Goal: Task Accomplishment & Management: Complete application form

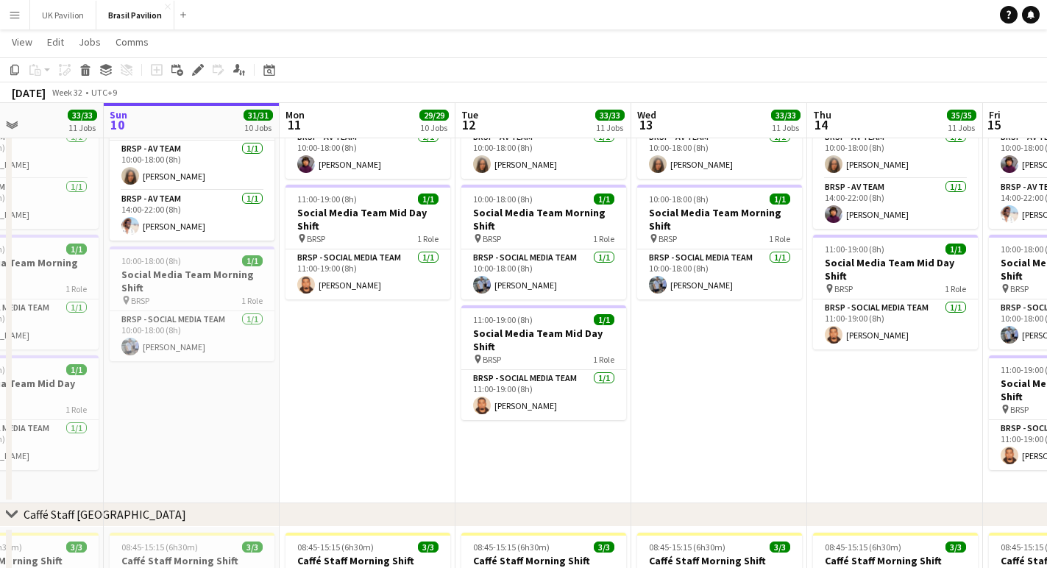
scroll to position [0, 426]
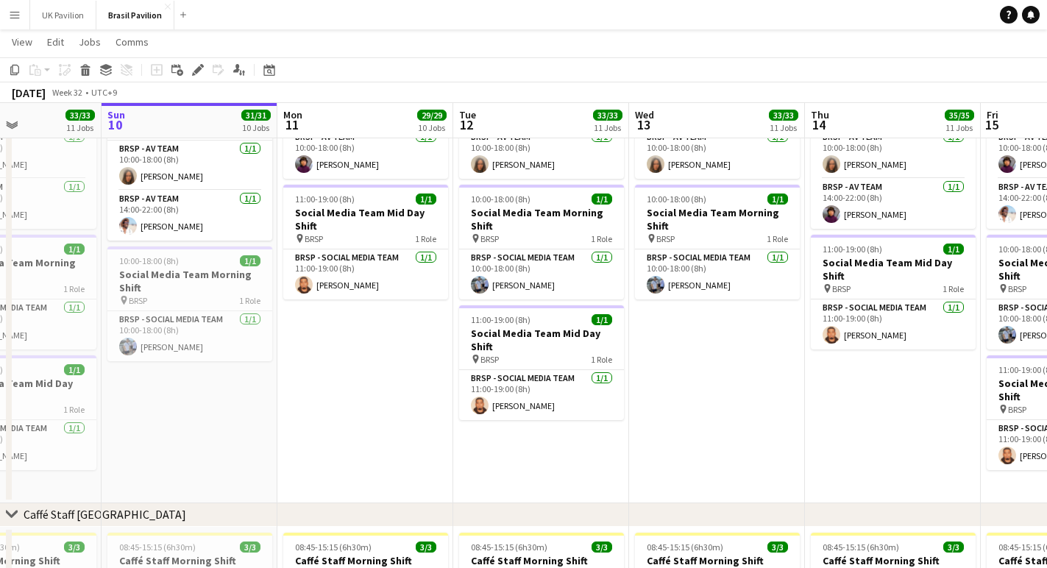
click at [519, 479] on app-date-cell "10:00-18:00 (8h) 1/1 AV Team 1 Role BRSP - AV Team [DATE] 10:00-18:00 (8h) [PER…" at bounding box center [541, 287] width 176 height 432
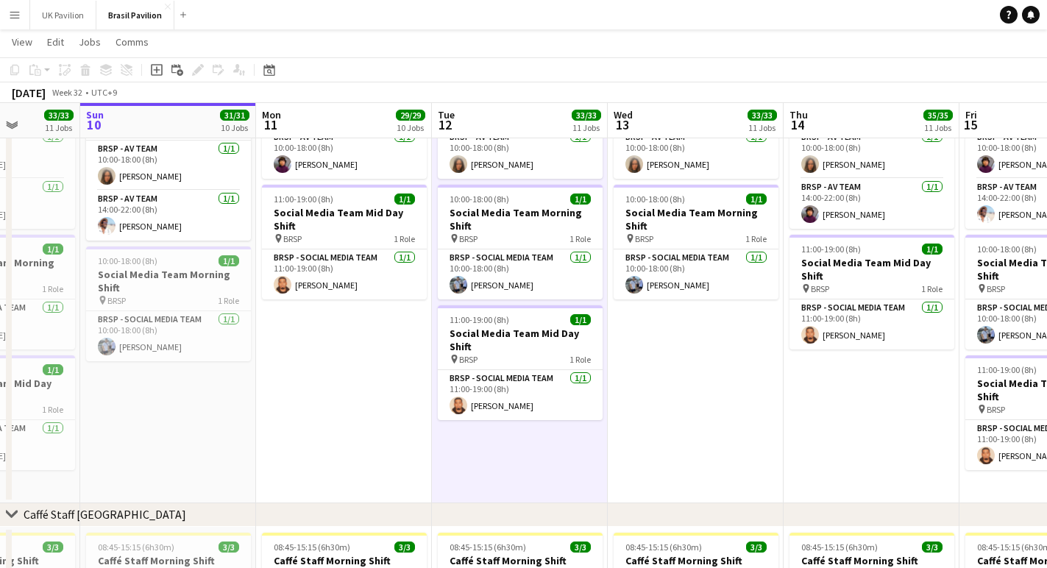
scroll to position [936, 0]
click at [157, 74] on icon "Add job" at bounding box center [157, 70] width 12 height 12
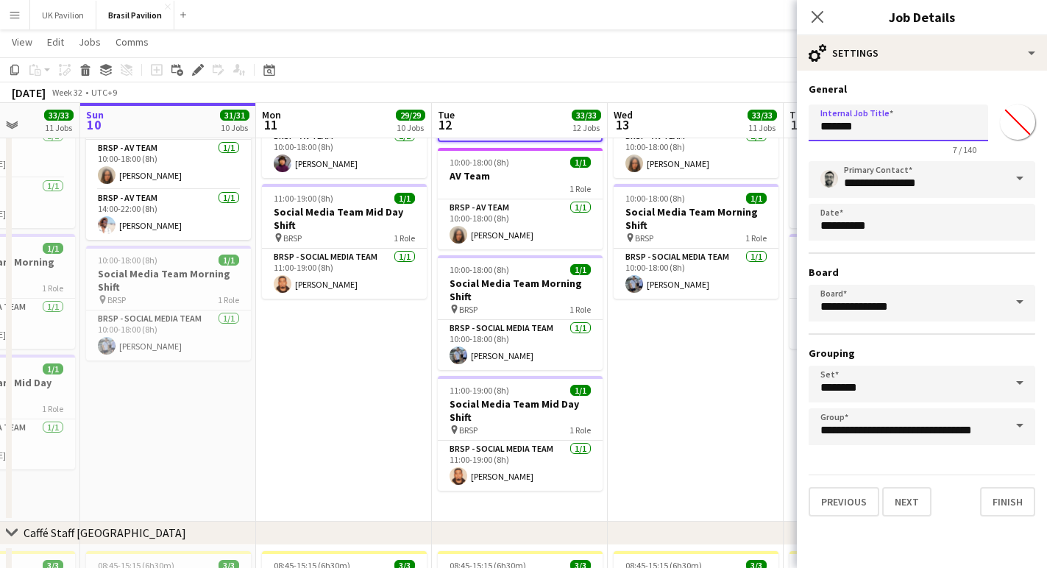
drag, startPoint x: 887, startPoint y: 134, endPoint x: 763, endPoint y: 129, distance: 123.8
click at [764, 132] on body "Menu Boards Boards Boards All jobs Status Workforce Workforce My Workforce Recr…" at bounding box center [523, 240] width 1047 height 2352
type input "**********"
click at [924, 517] on button "Next" at bounding box center [907, 501] width 49 height 29
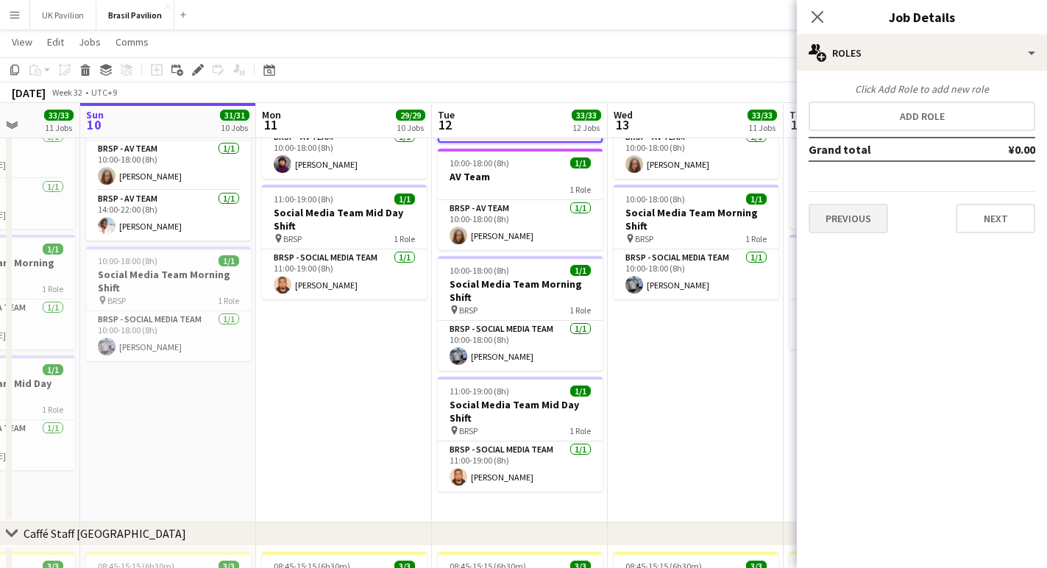
click at [843, 215] on button "Previous" at bounding box center [848, 218] width 79 height 29
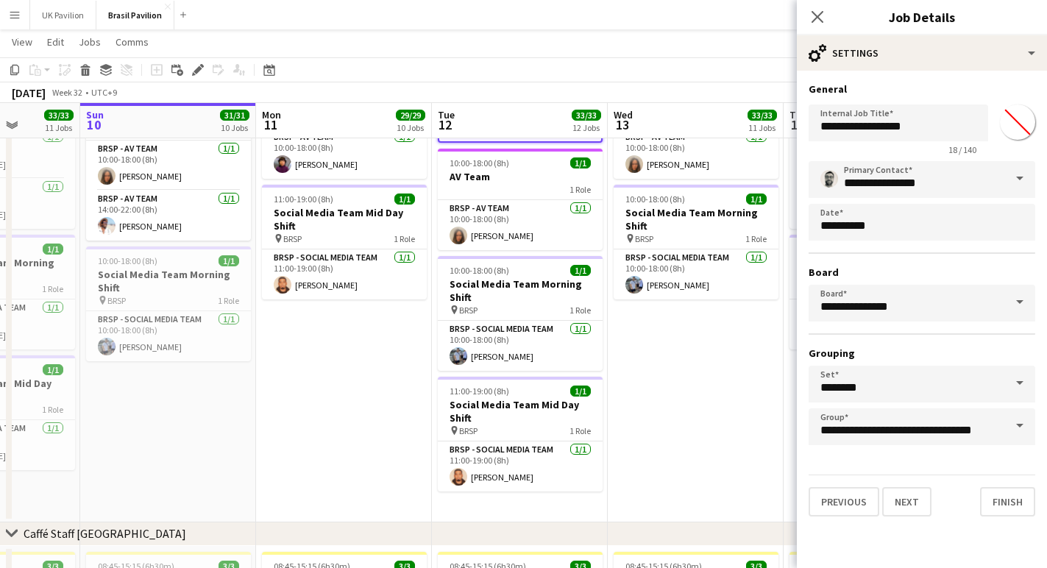
click at [1018, 132] on input "*******" at bounding box center [1017, 122] width 53 height 53
type input "*******"
click at [930, 517] on button "Next" at bounding box center [907, 501] width 49 height 29
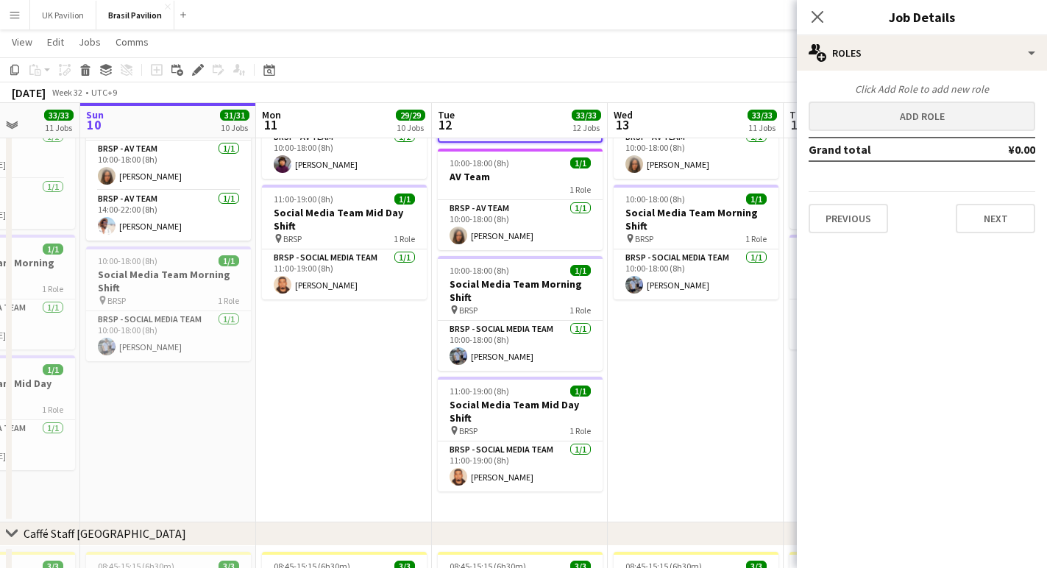
click at [916, 116] on button "Add role" at bounding box center [922, 116] width 227 height 29
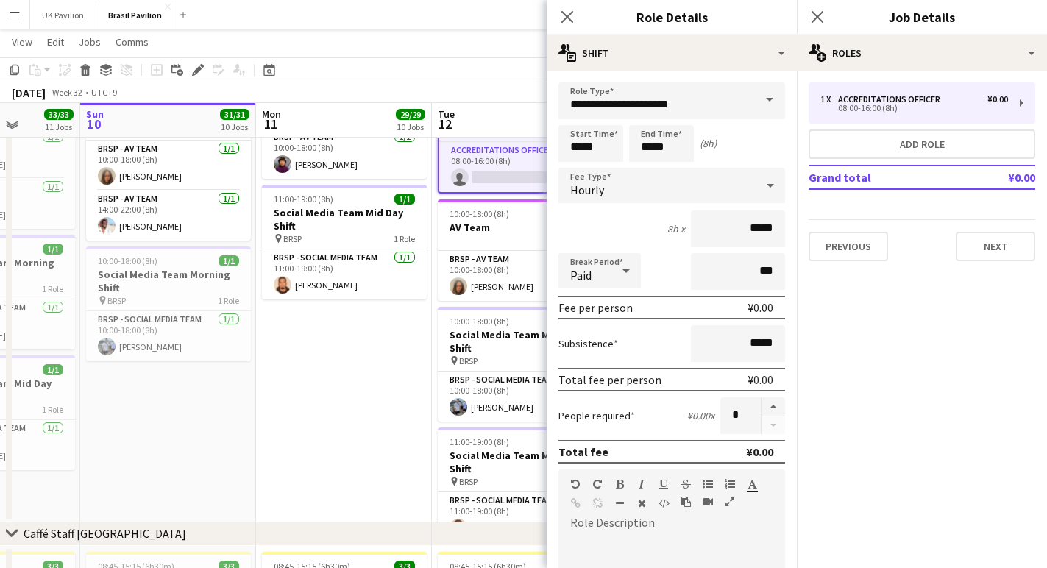
scroll to position [935, 0]
click at [768, 103] on span at bounding box center [769, 99] width 31 height 35
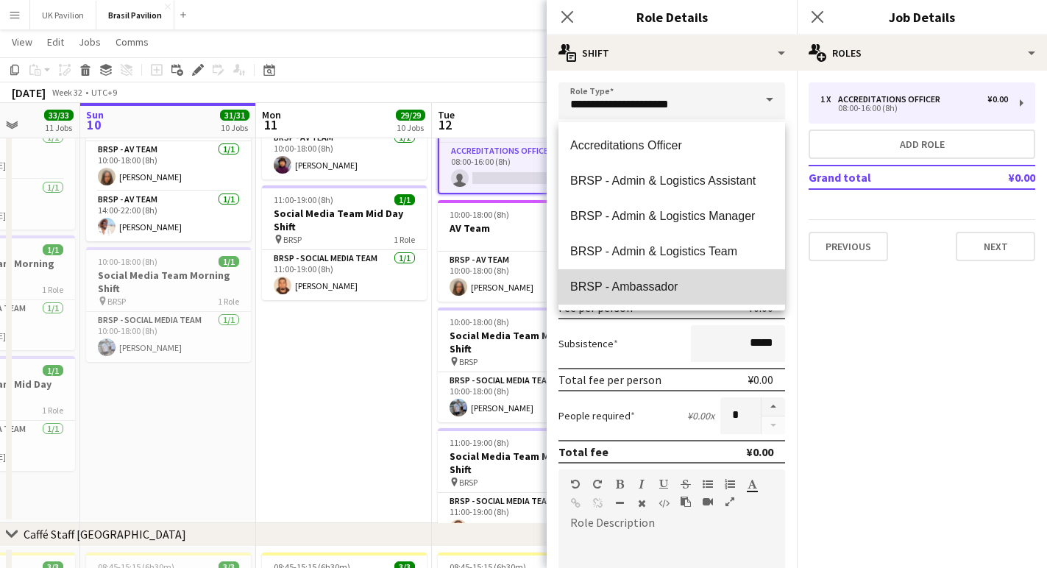
click at [670, 296] on mat-option "BRSP - Ambassador" at bounding box center [672, 286] width 227 height 35
type input "**********"
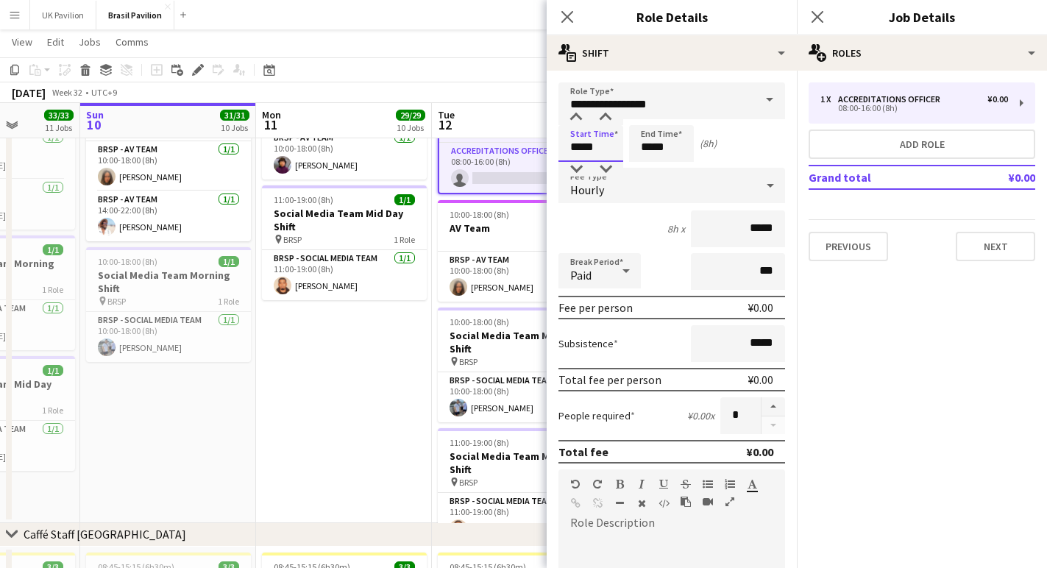
click at [595, 155] on input "*****" at bounding box center [591, 143] width 65 height 37
click at [576, 121] on div at bounding box center [576, 117] width 29 height 15
type input "*****"
click at [576, 121] on div at bounding box center [576, 117] width 29 height 15
drag, startPoint x: 658, startPoint y: 156, endPoint x: 655, endPoint y: 132, distance: 23.7
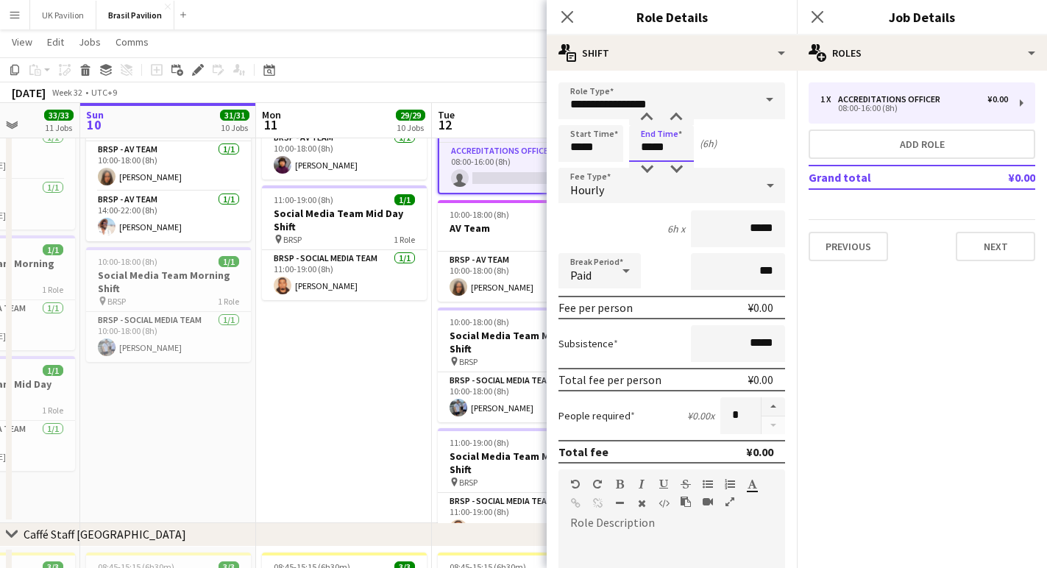
click at [659, 155] on input "*****" at bounding box center [661, 143] width 65 height 37
click at [650, 121] on div at bounding box center [646, 117] width 29 height 15
click at [647, 171] on div at bounding box center [646, 169] width 29 height 15
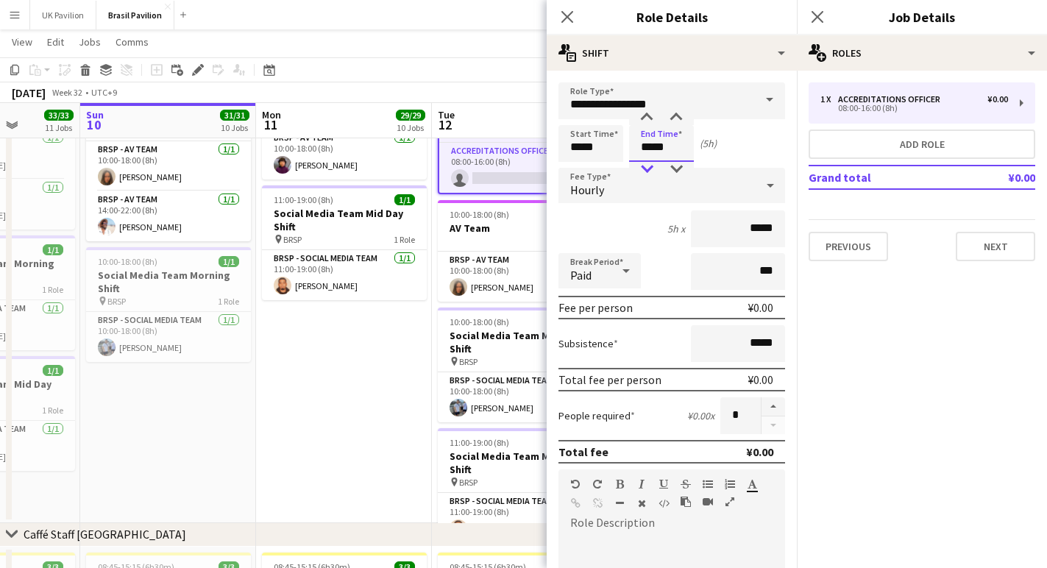
click at [647, 171] on div at bounding box center [646, 169] width 29 height 15
type input "*****"
click at [647, 171] on div at bounding box center [646, 169] width 29 height 15
click at [761, 191] on div at bounding box center [770, 185] width 29 height 29
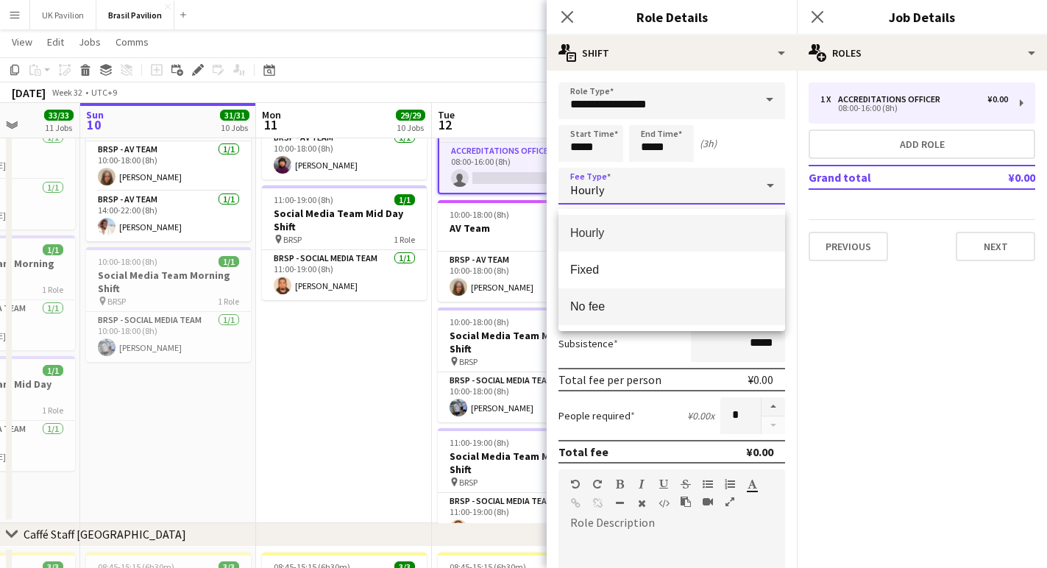
click at [600, 300] on span "No fee" at bounding box center [671, 307] width 203 height 14
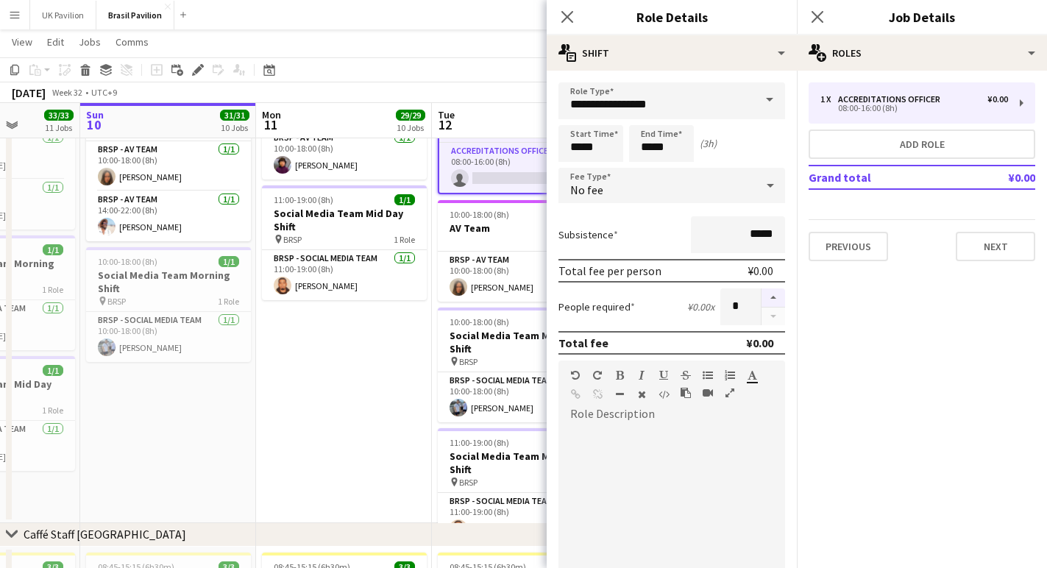
click at [772, 306] on button "button" at bounding box center [774, 298] width 24 height 19
type input "*"
click at [566, 13] on icon "Close pop-in" at bounding box center [567, 17] width 14 height 14
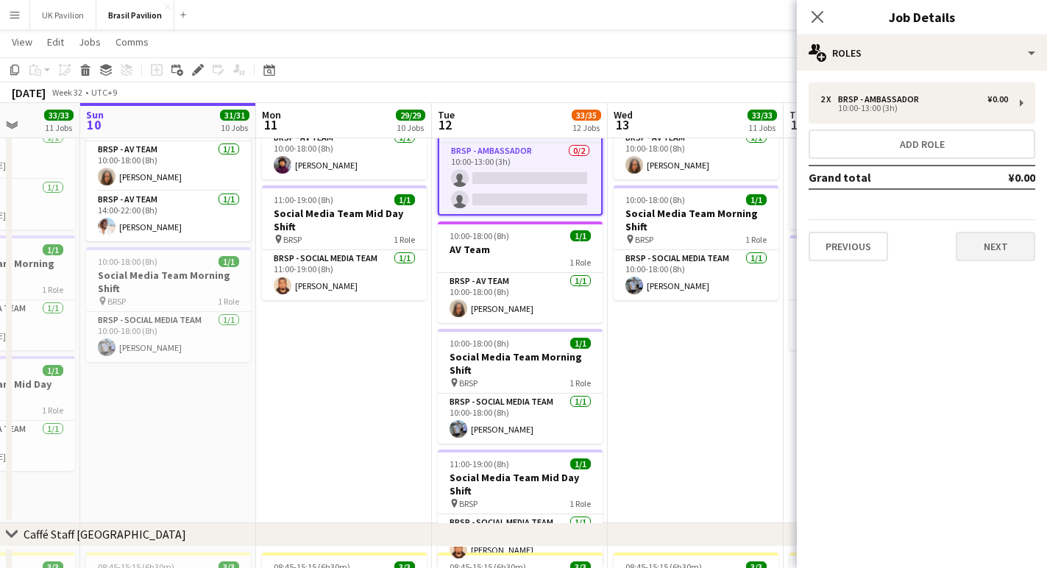
click at [998, 258] on button "Next" at bounding box center [995, 246] width 79 height 29
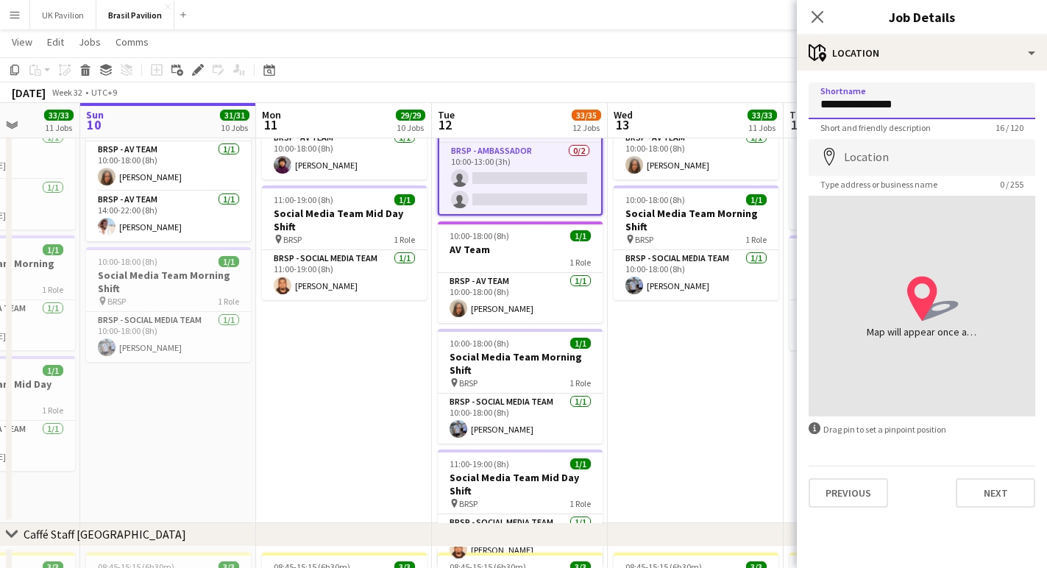
type input "**********"
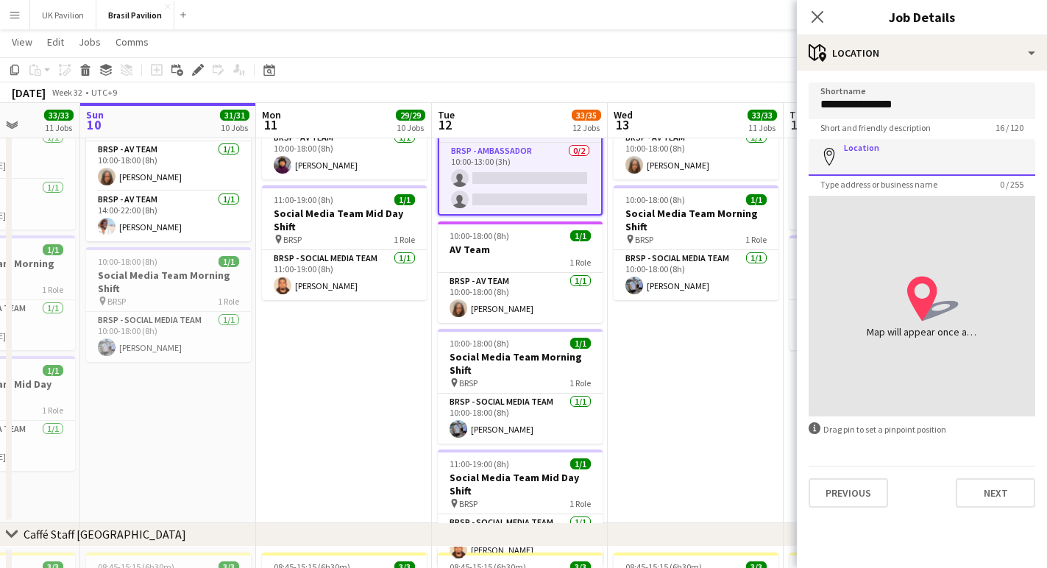
click at [893, 161] on input "Location" at bounding box center [922, 157] width 227 height 37
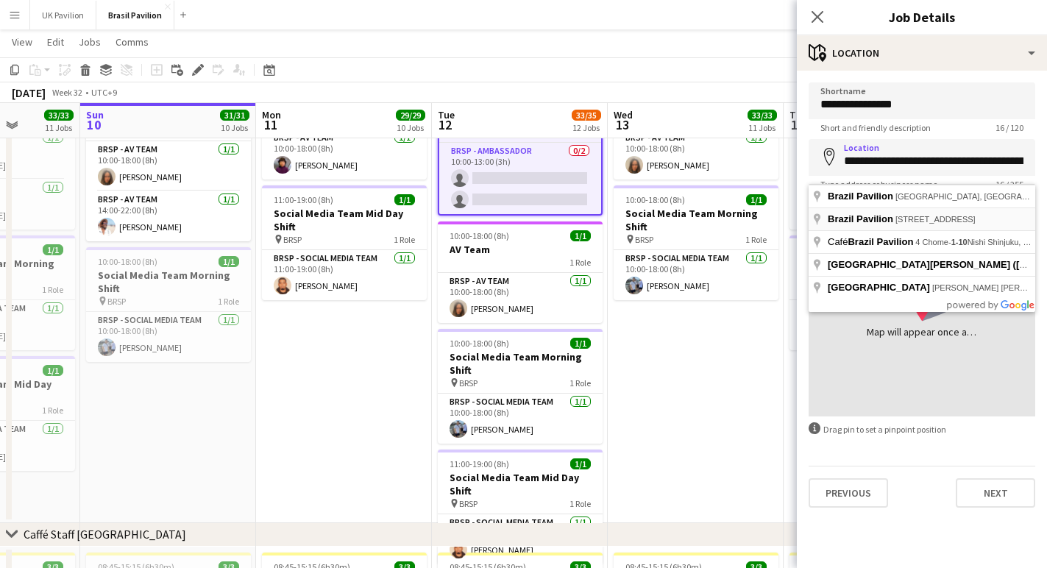
type input "**********"
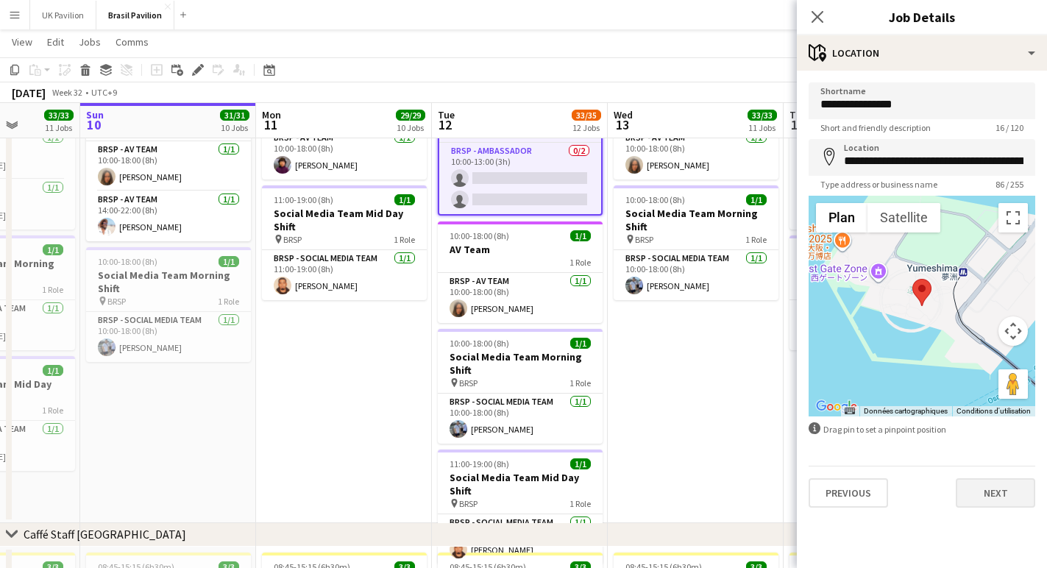
click at [995, 504] on button "Next" at bounding box center [995, 492] width 79 height 29
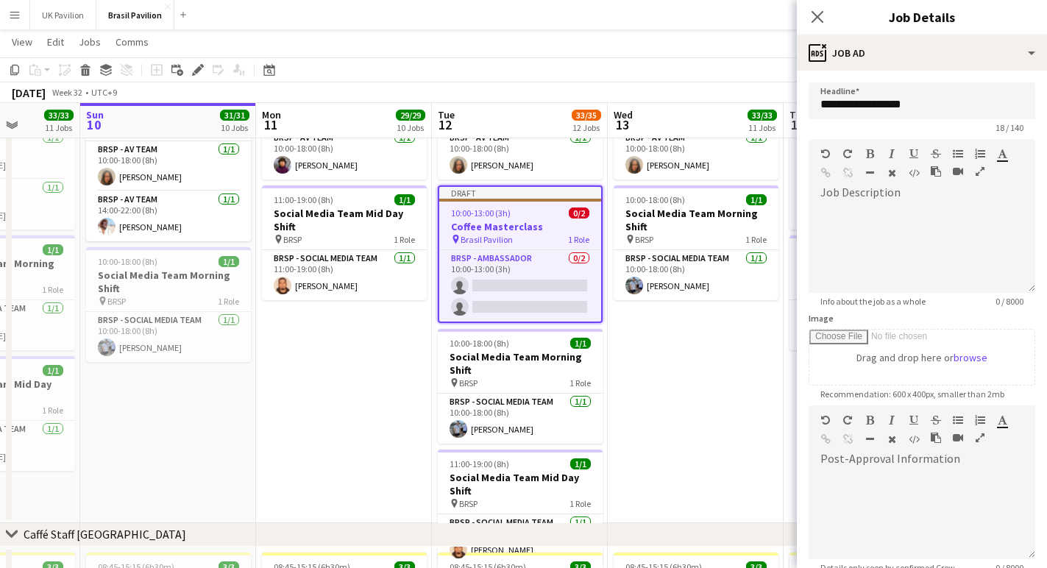
drag, startPoint x: 814, startPoint y: 14, endPoint x: 768, endPoint y: 15, distance: 46.4
click at [813, 14] on icon "Close pop-in" at bounding box center [818, 17] width 12 height 12
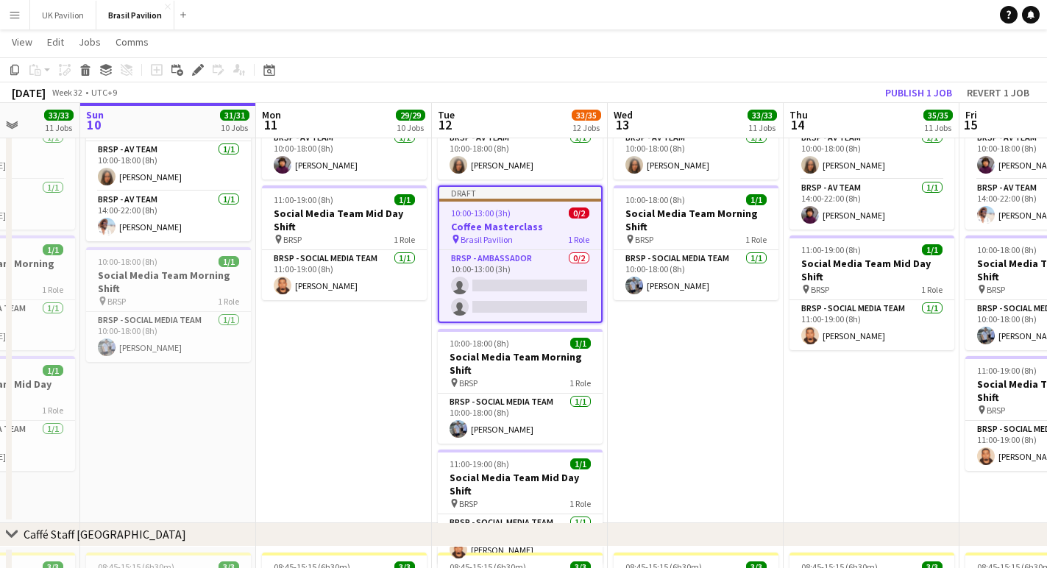
click at [522, 231] on h3 "Coffee Masterclass" at bounding box center [520, 226] width 162 height 13
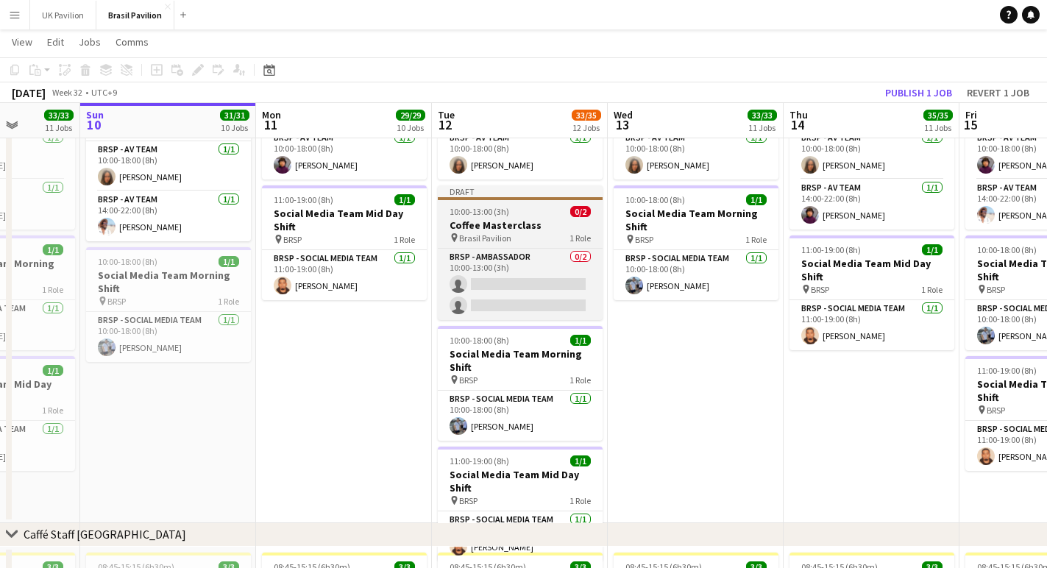
click at [522, 231] on h3 "Coffee Masterclass" at bounding box center [520, 225] width 165 height 13
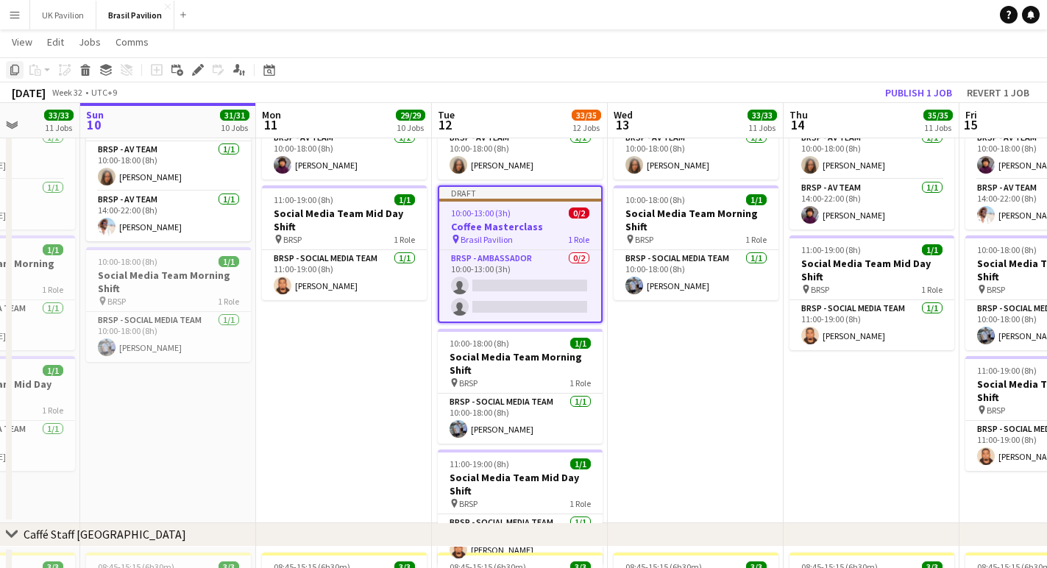
click at [19, 68] on icon at bounding box center [14, 70] width 9 height 10
click at [674, 360] on app-date-cell "10:00-18:00 (8h) 1/1 AV Team 1 Role BRSP - AV Team [DATE] 10:00-18:00 (8h) [PER…" at bounding box center [696, 297] width 176 height 451
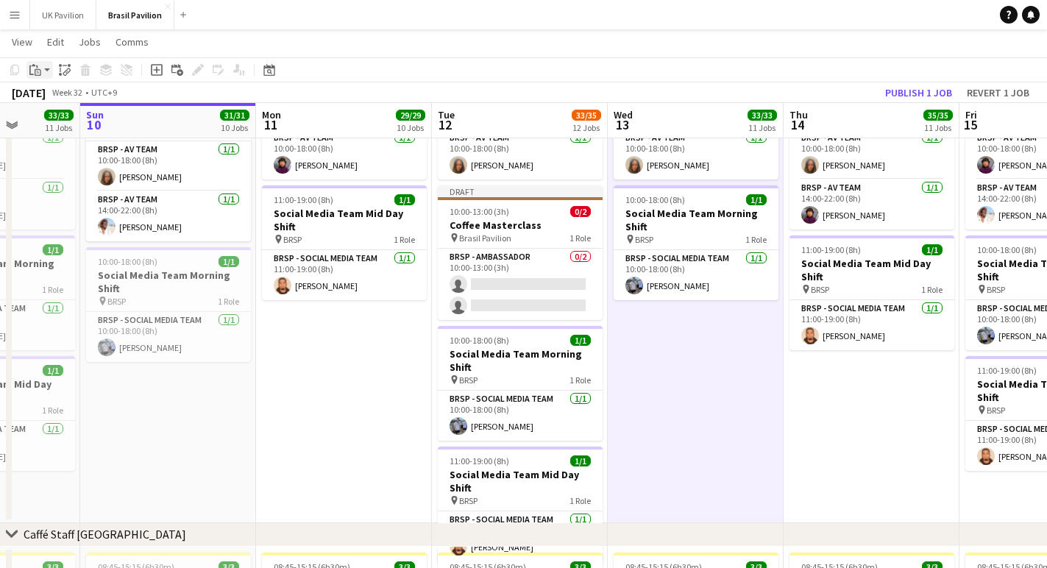
click at [47, 71] on app-action-btn "Paste" at bounding box center [39, 70] width 26 height 18
click at [67, 102] on link "Paste Command V" at bounding box center [97, 97] width 116 height 13
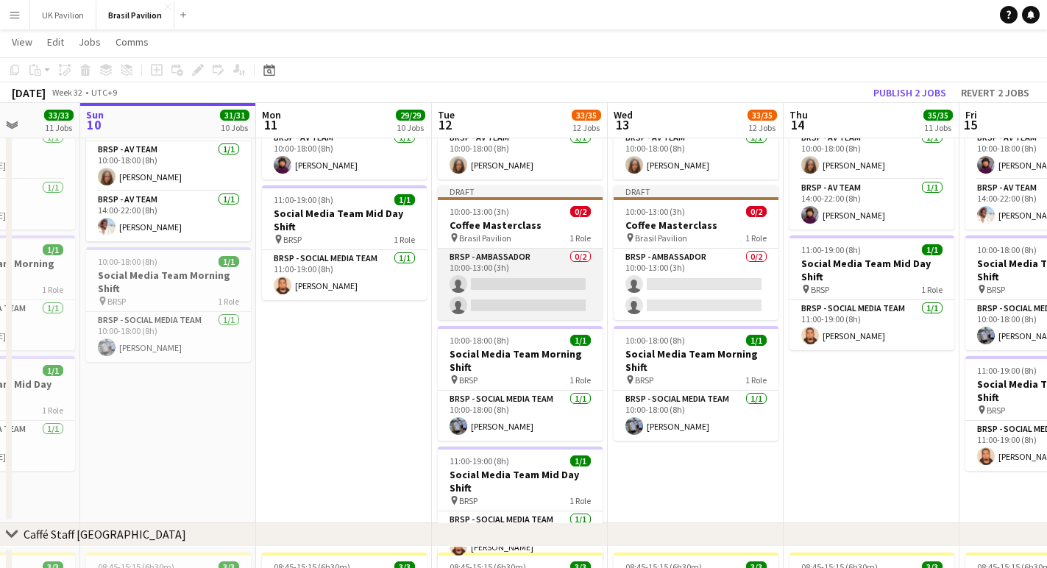
click at [489, 299] on app-card-role "BRSP - Ambassador 0/2 10:00-13:00 (3h) single-neutral-actions single-neutral-ac…" at bounding box center [520, 284] width 165 height 71
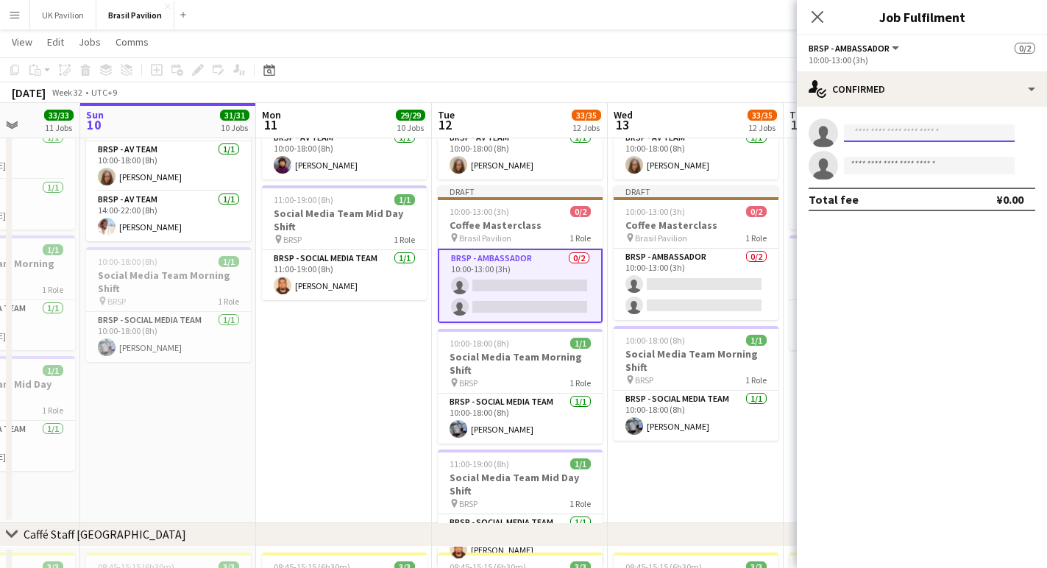
click at [884, 137] on input at bounding box center [929, 133] width 171 height 18
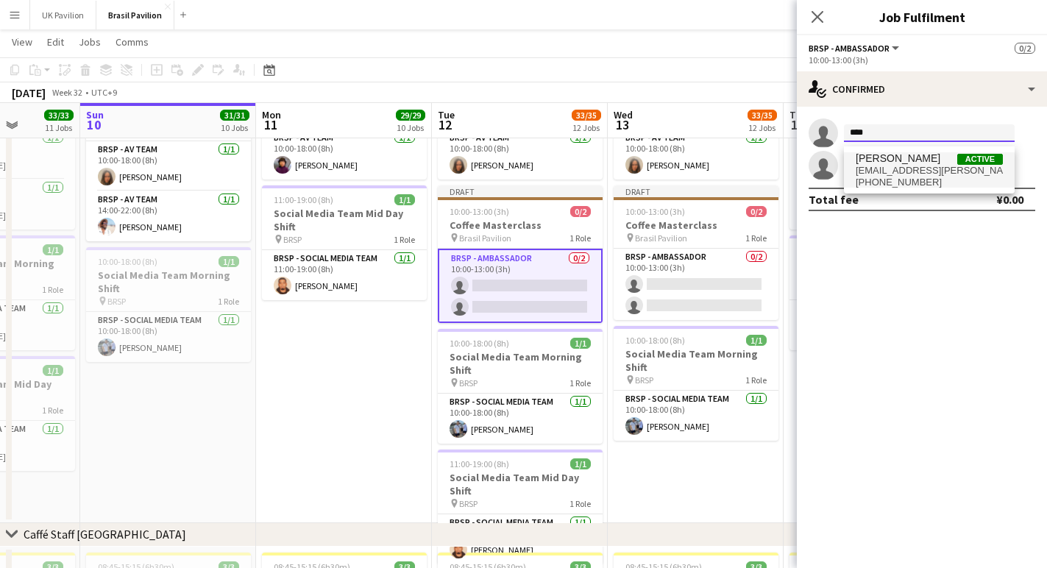
type input "****"
click at [906, 168] on span "[EMAIL_ADDRESS][PERSON_NAME][DOMAIN_NAME]" at bounding box center [929, 171] width 147 height 12
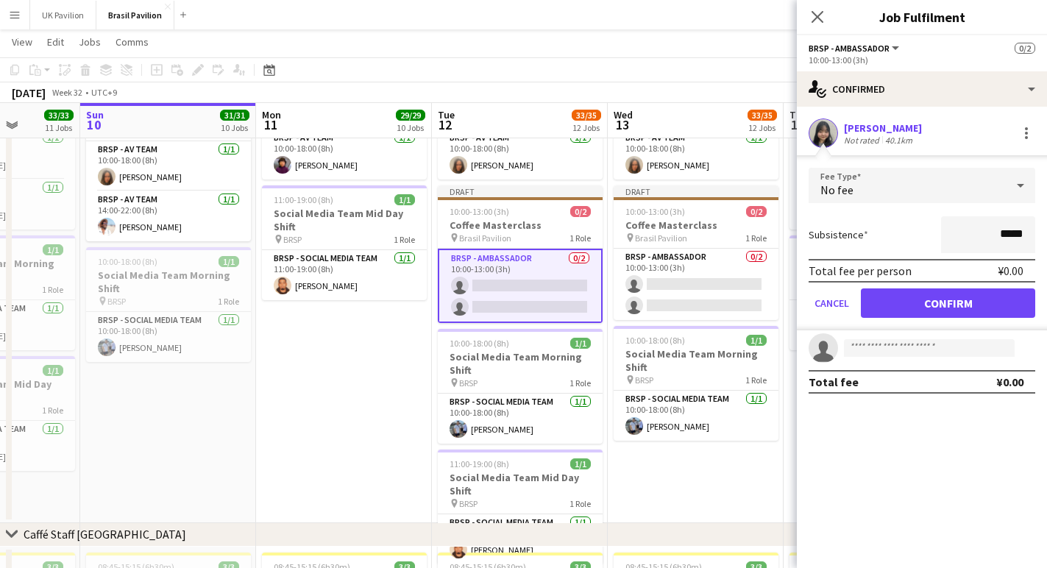
click at [935, 306] on button "Confirm" at bounding box center [948, 303] width 174 height 29
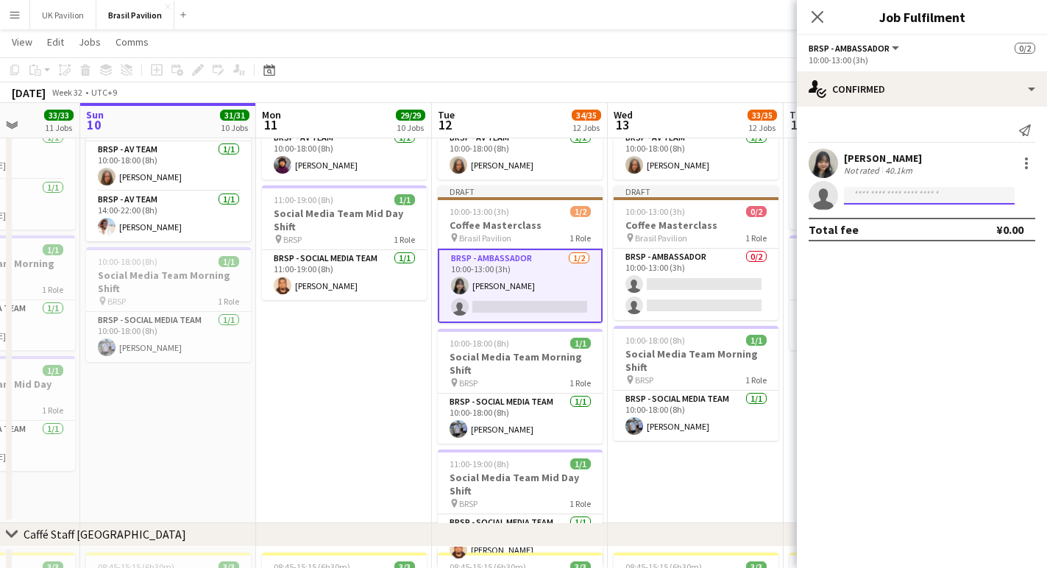
click at [853, 202] on input at bounding box center [929, 196] width 171 height 18
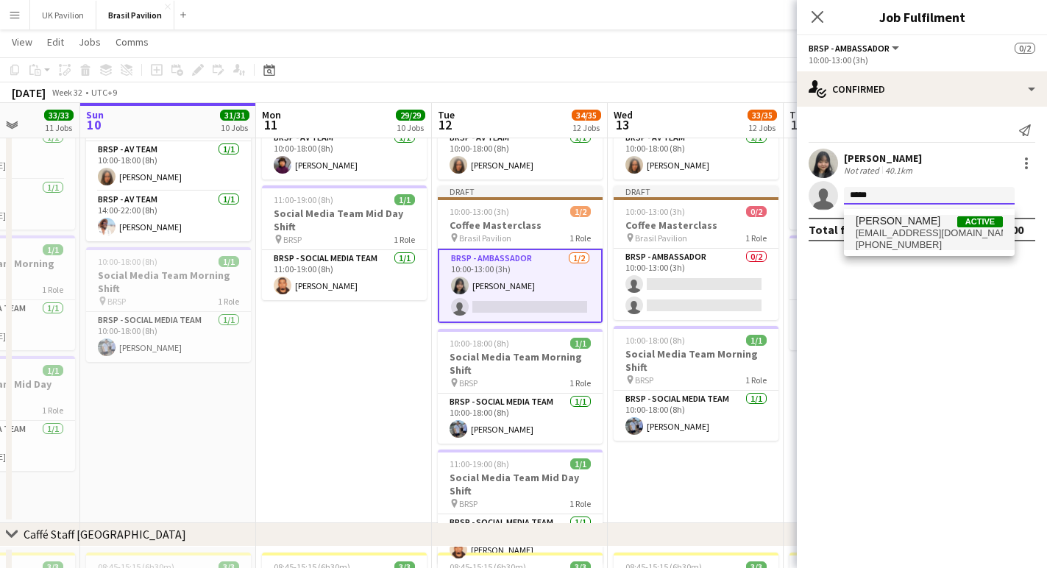
type input "*****"
click at [911, 227] on span "[PERSON_NAME]" at bounding box center [898, 221] width 85 height 13
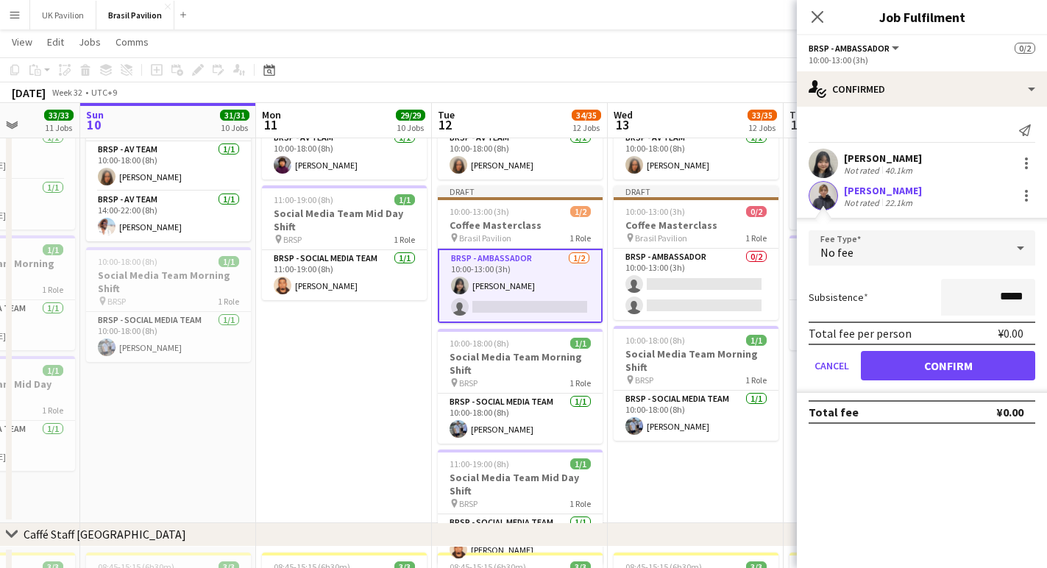
click at [914, 370] on button "Confirm" at bounding box center [948, 365] width 174 height 29
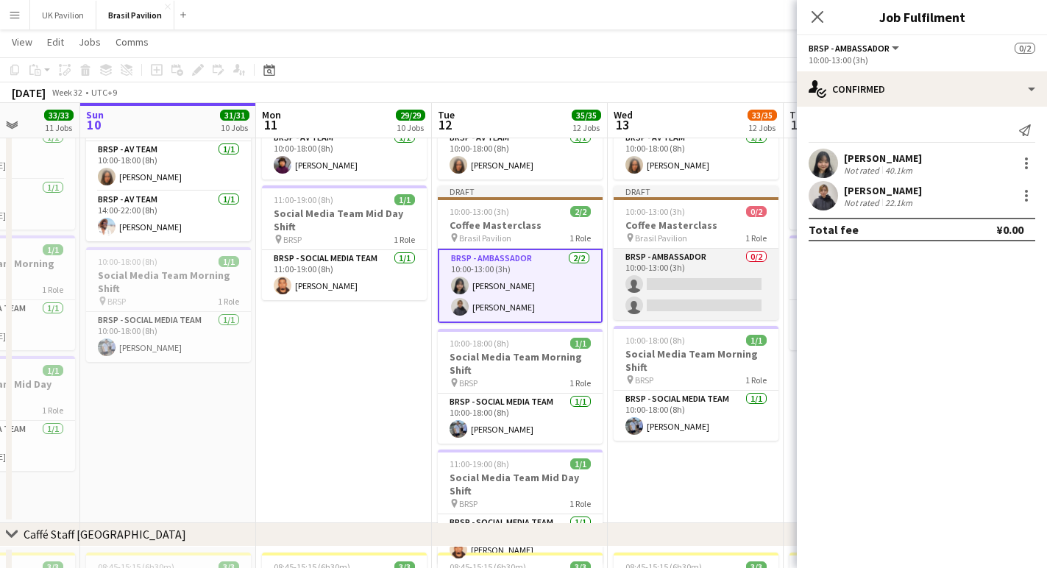
click at [676, 305] on app-card-role "BRSP - Ambassador 0/2 10:00-13:00 (3h) single-neutral-actions single-neutral-ac…" at bounding box center [696, 284] width 165 height 71
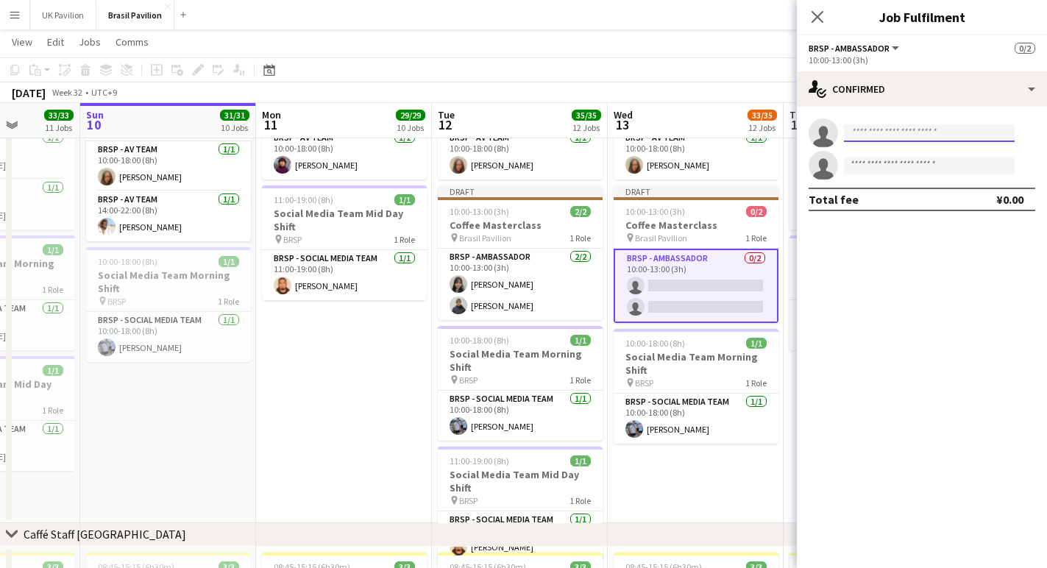
click at [859, 139] on input at bounding box center [929, 133] width 171 height 18
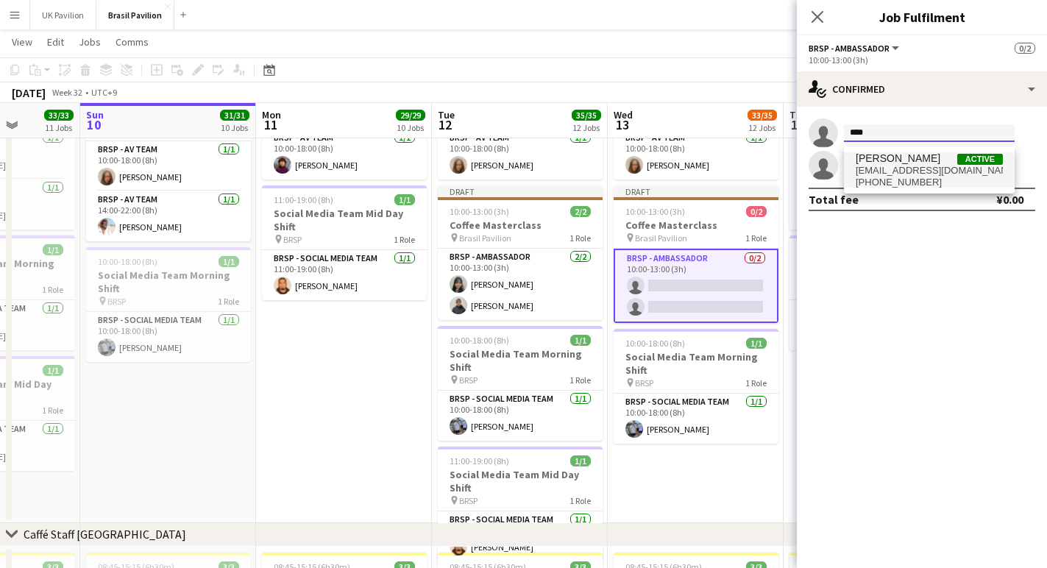
type input "****"
click at [903, 185] on span "[PHONE_NUMBER]" at bounding box center [929, 183] width 147 height 12
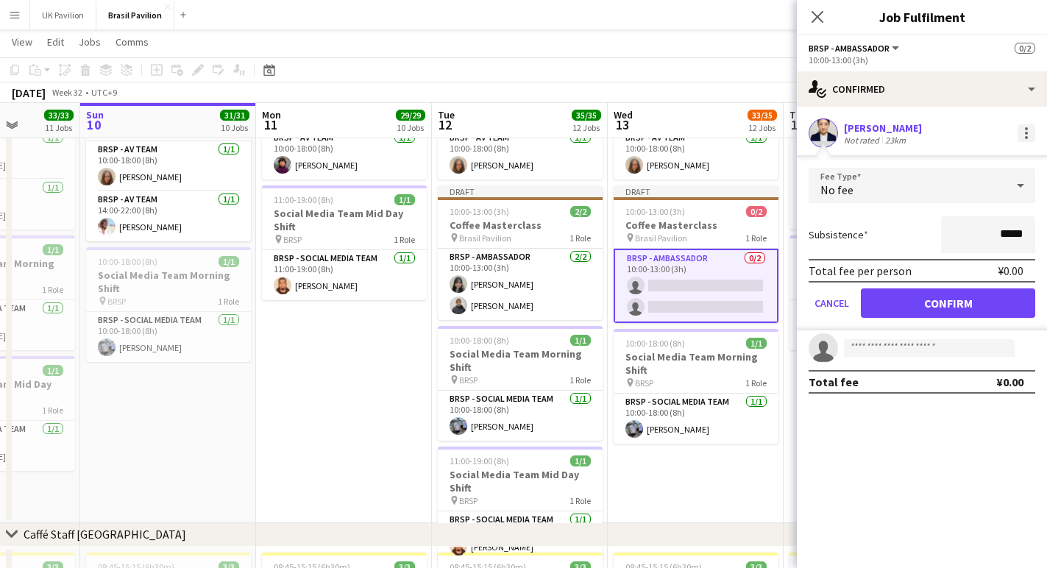
click at [1028, 130] on div at bounding box center [1026, 128] width 3 height 3
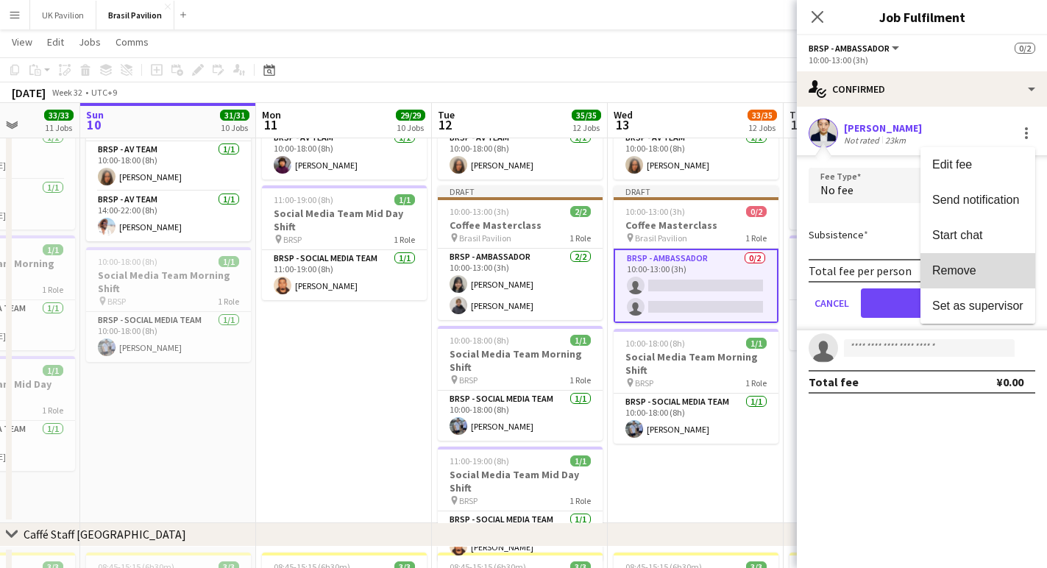
click at [945, 275] on span "Remove" at bounding box center [955, 270] width 44 height 13
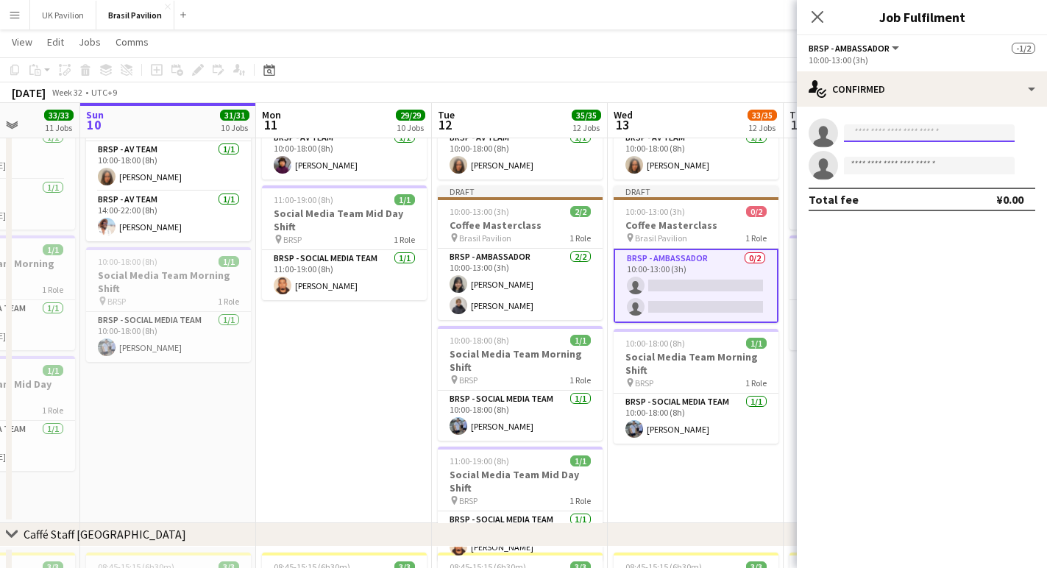
click at [872, 136] on input at bounding box center [929, 133] width 171 height 18
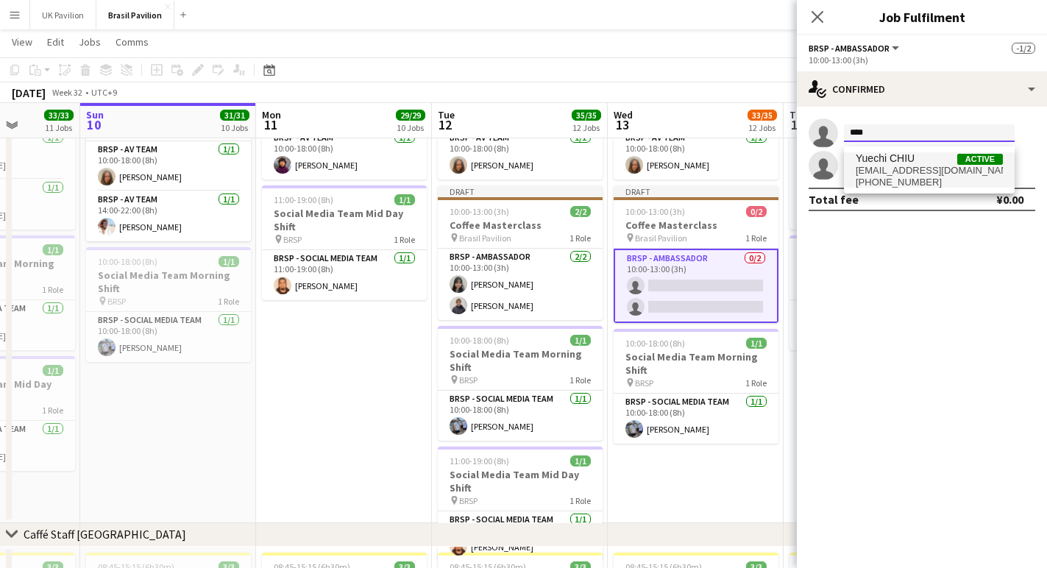
type input "****"
click at [887, 165] on span "Yuechi CHIU" at bounding box center [885, 158] width 59 height 13
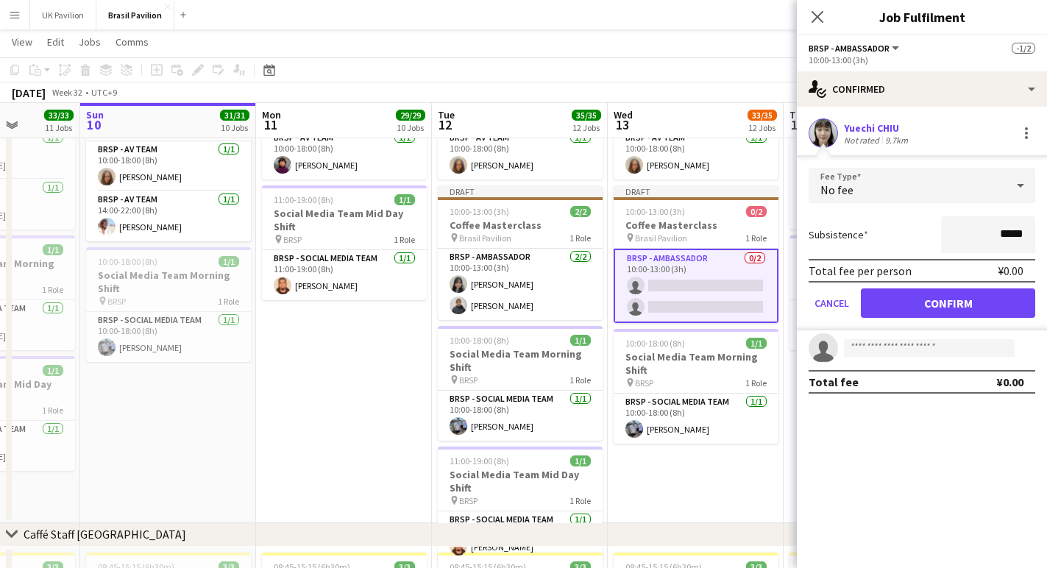
click at [926, 312] on button "Confirm" at bounding box center [948, 303] width 174 height 29
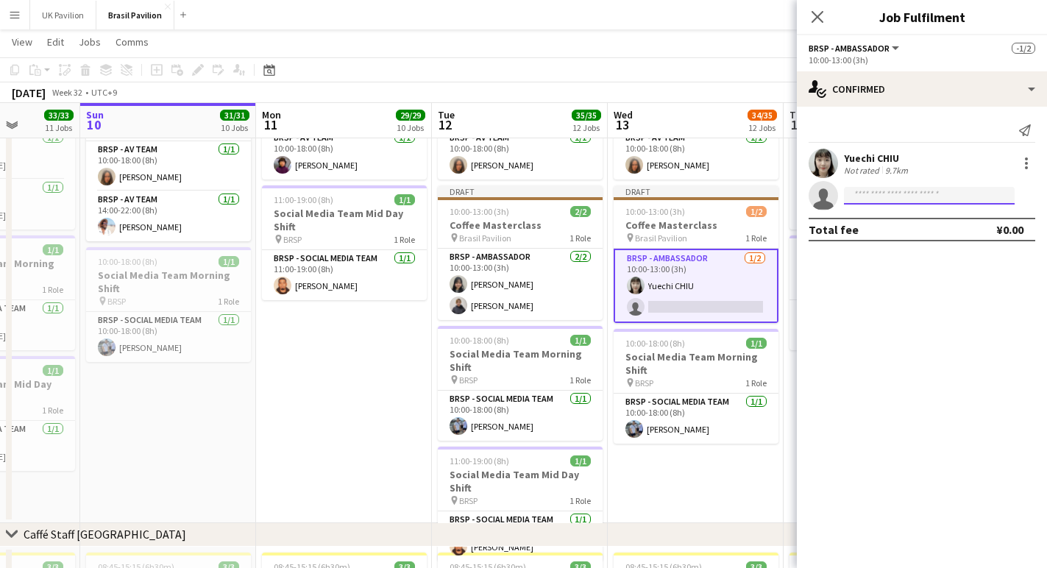
click at [852, 198] on input at bounding box center [929, 196] width 171 height 18
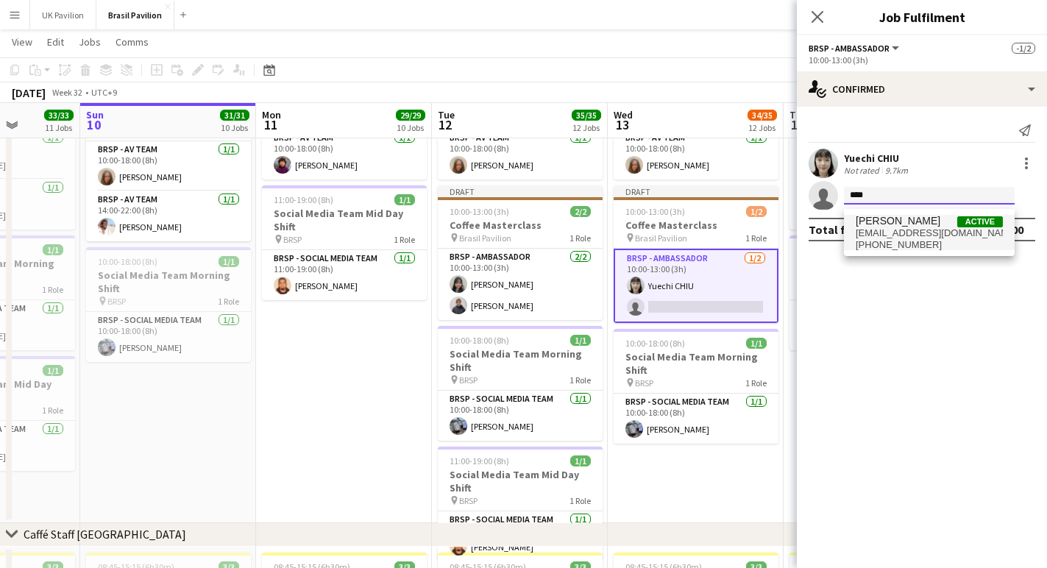
type input "****"
click at [894, 230] on span "[EMAIL_ADDRESS][DOMAIN_NAME]" at bounding box center [929, 233] width 147 height 12
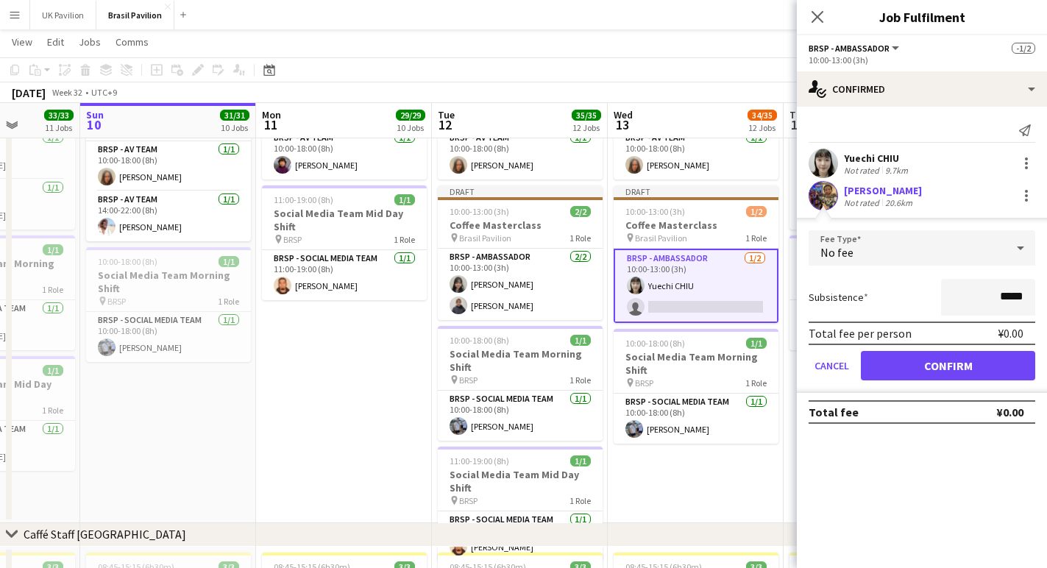
drag, startPoint x: 933, startPoint y: 377, endPoint x: 924, endPoint y: 371, distance: 10.6
click at [933, 377] on button "Confirm" at bounding box center [948, 365] width 174 height 29
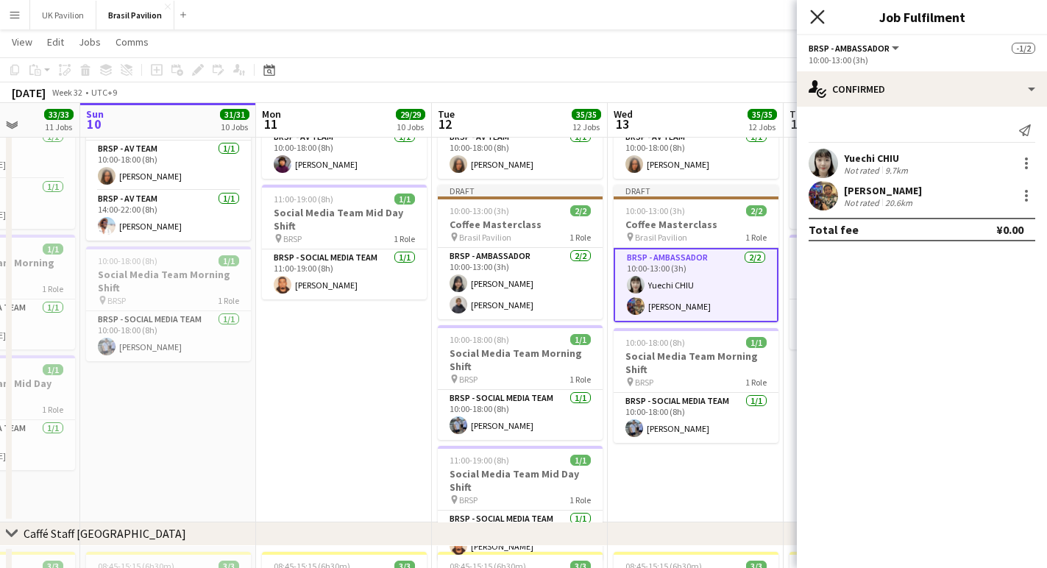
click at [819, 15] on icon "Close pop-in" at bounding box center [817, 17] width 14 height 14
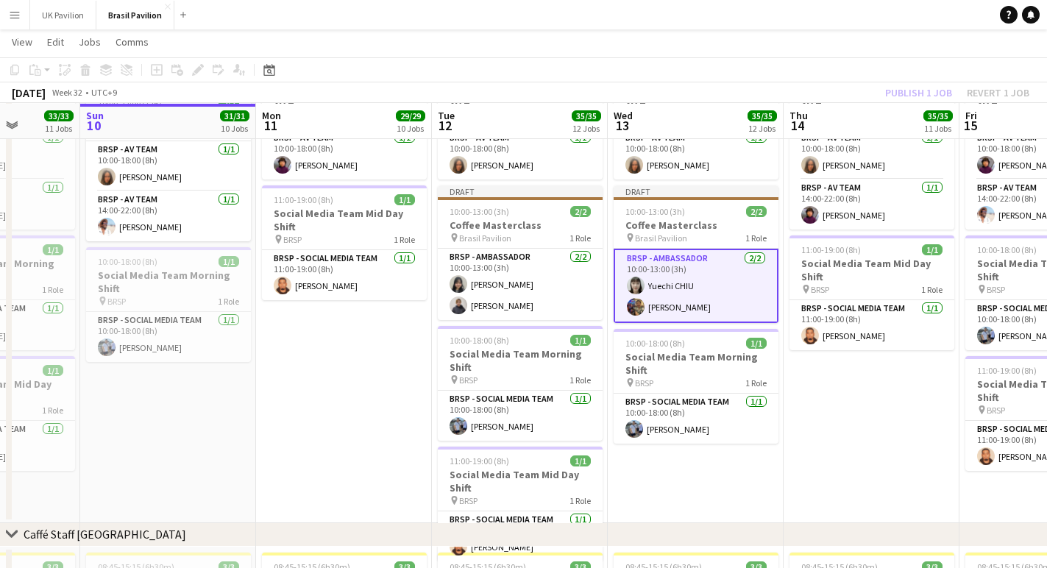
scroll to position [937, 0]
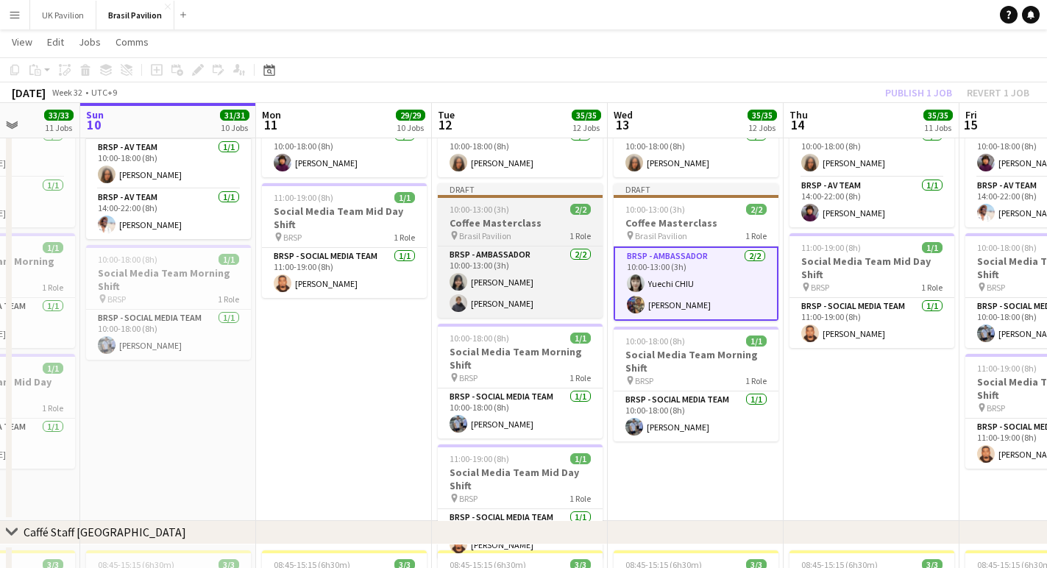
click at [480, 215] on span "10:00-13:00 (3h)" at bounding box center [480, 209] width 60 height 11
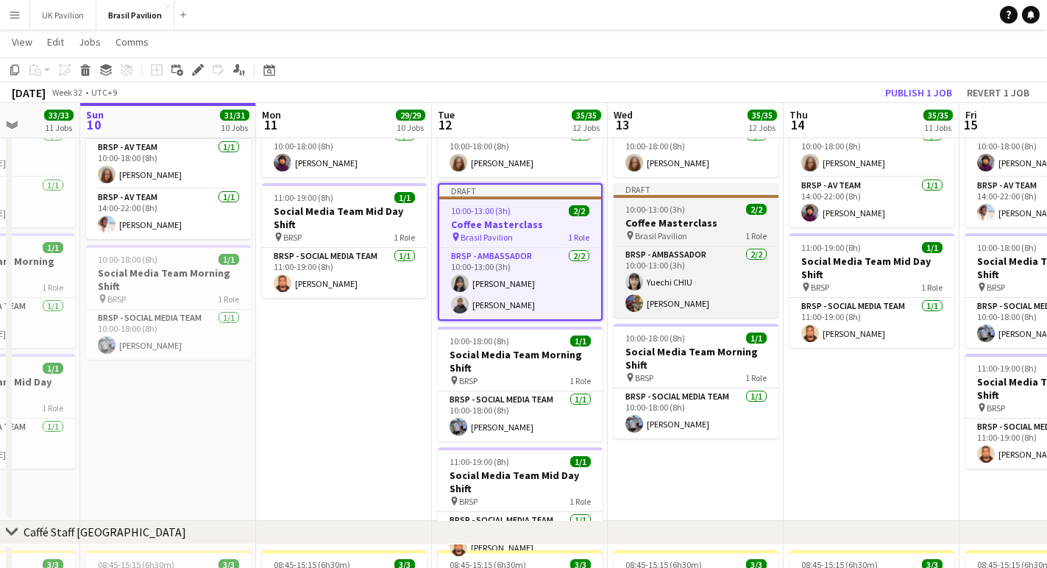
click at [687, 230] on h3 "Coffee Masterclass" at bounding box center [696, 222] width 165 height 13
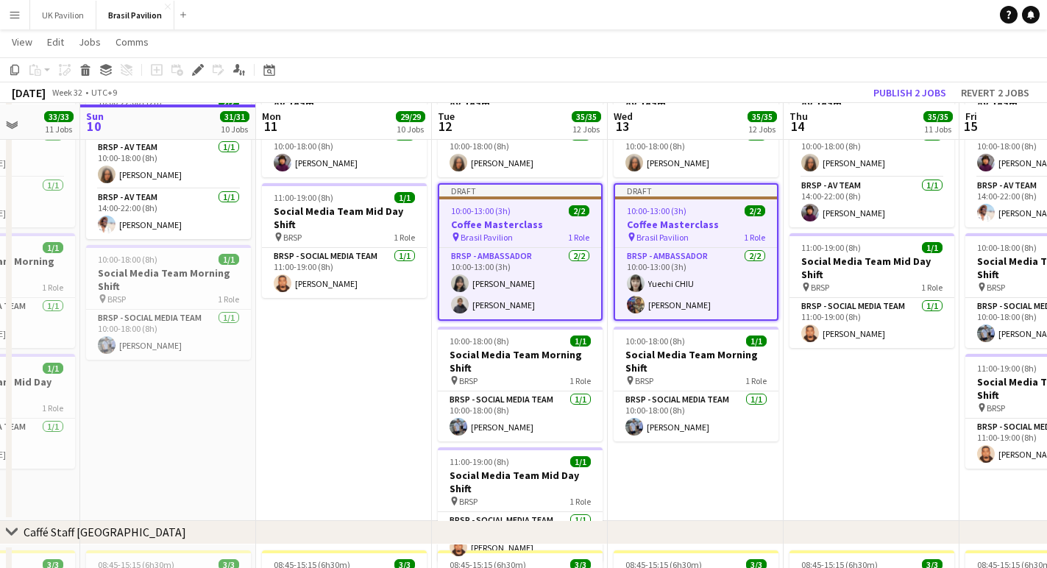
scroll to position [941, 0]
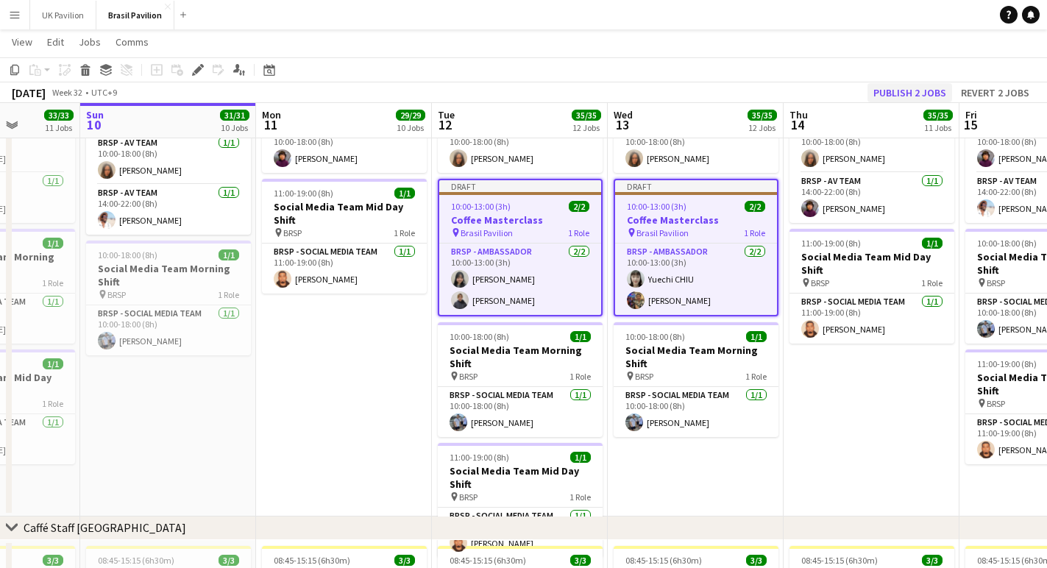
click at [905, 88] on button "Publish 2 jobs" at bounding box center [910, 92] width 85 height 19
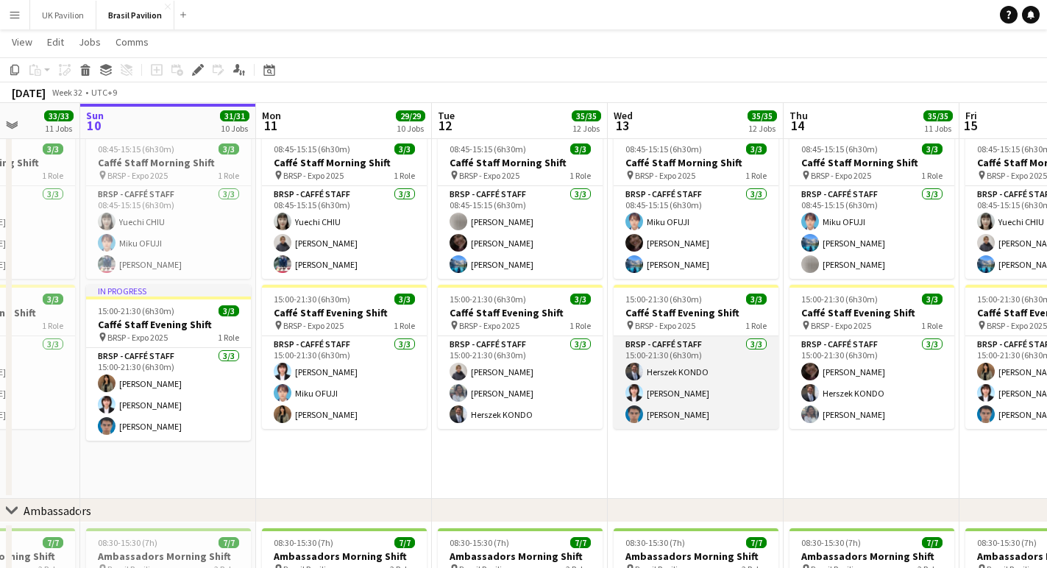
scroll to position [1424, 0]
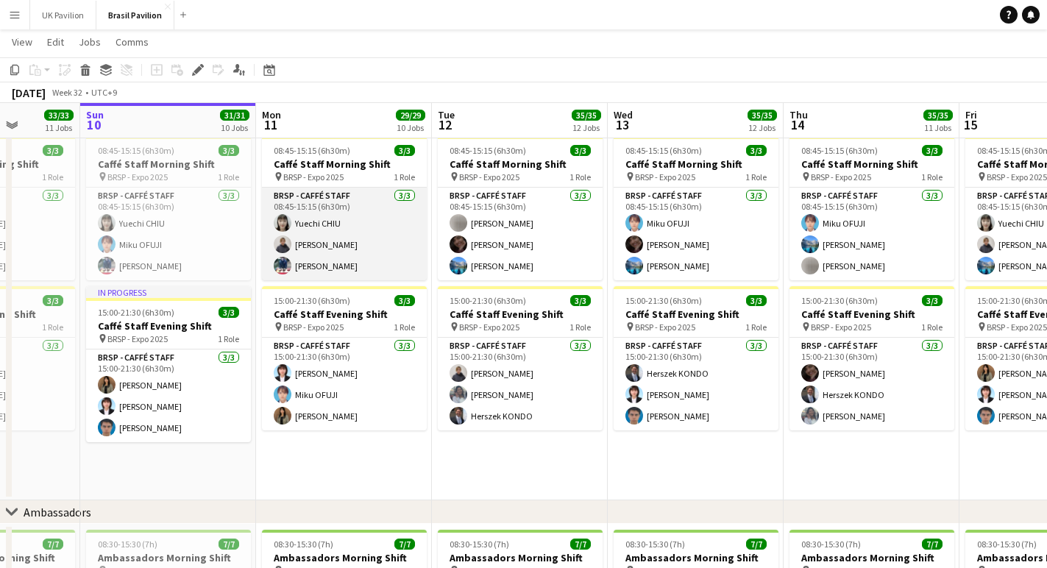
click at [370, 264] on app-card-role "BRSP - Caffé Staff [DATE] 08:45-15:15 (6h30m) [PERSON_NAME] Sayaka [PERSON_NAME…" at bounding box center [344, 234] width 165 height 93
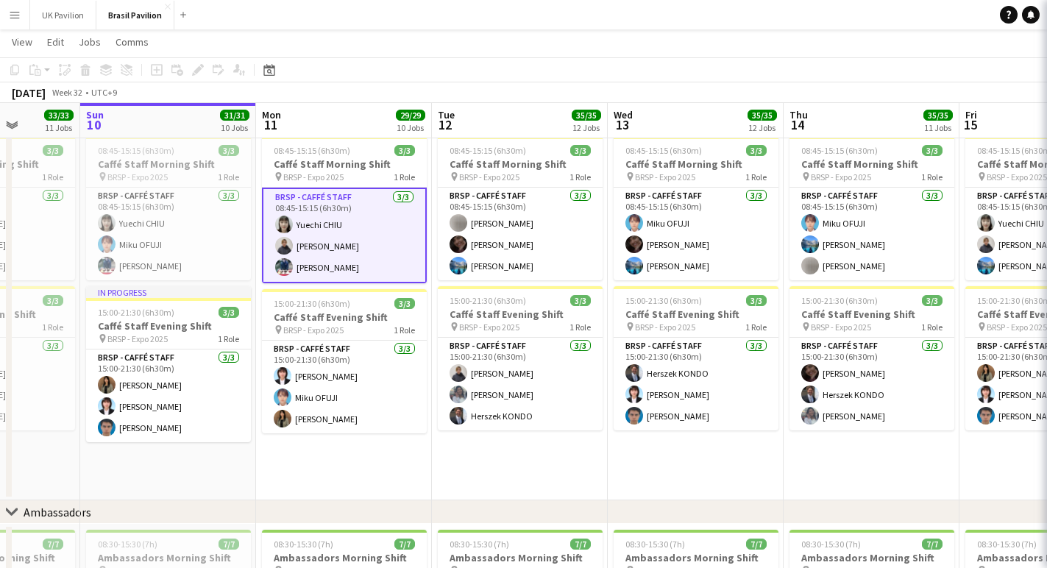
scroll to position [0, 448]
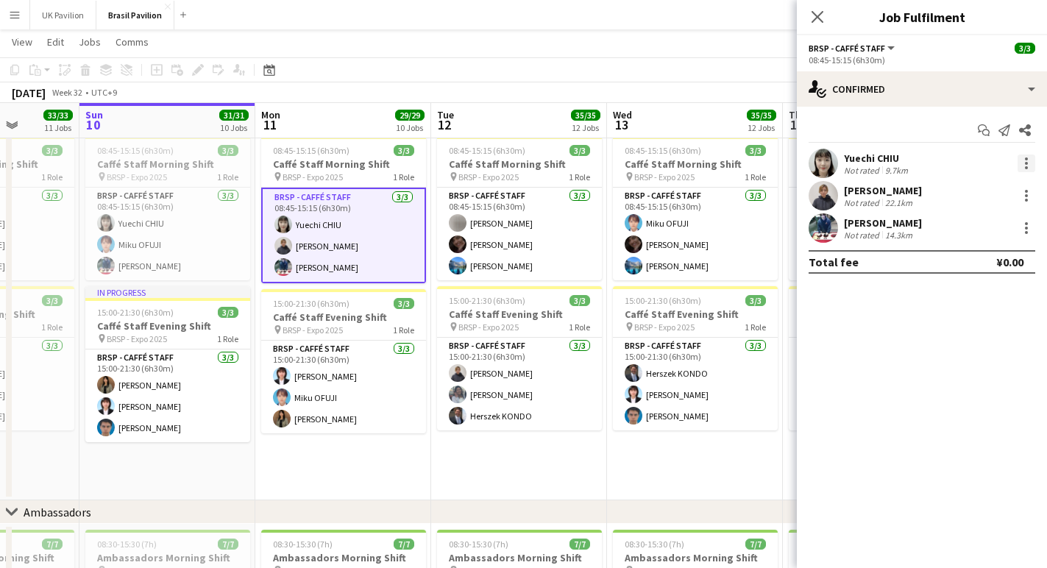
click at [1029, 168] on div at bounding box center [1027, 164] width 18 height 18
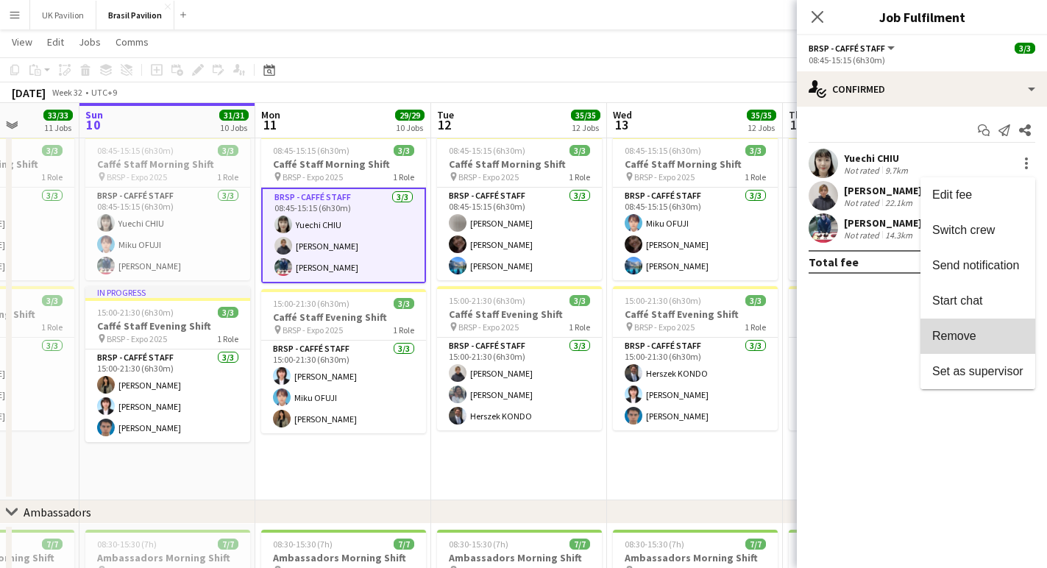
click at [949, 334] on span "Remove" at bounding box center [955, 336] width 44 height 13
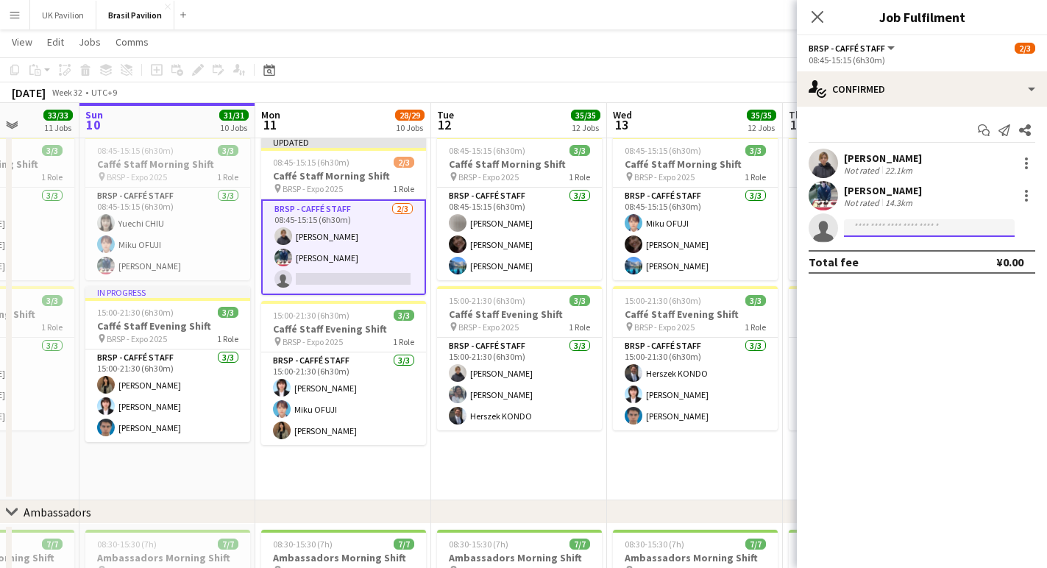
click at [874, 231] on input at bounding box center [929, 228] width 171 height 18
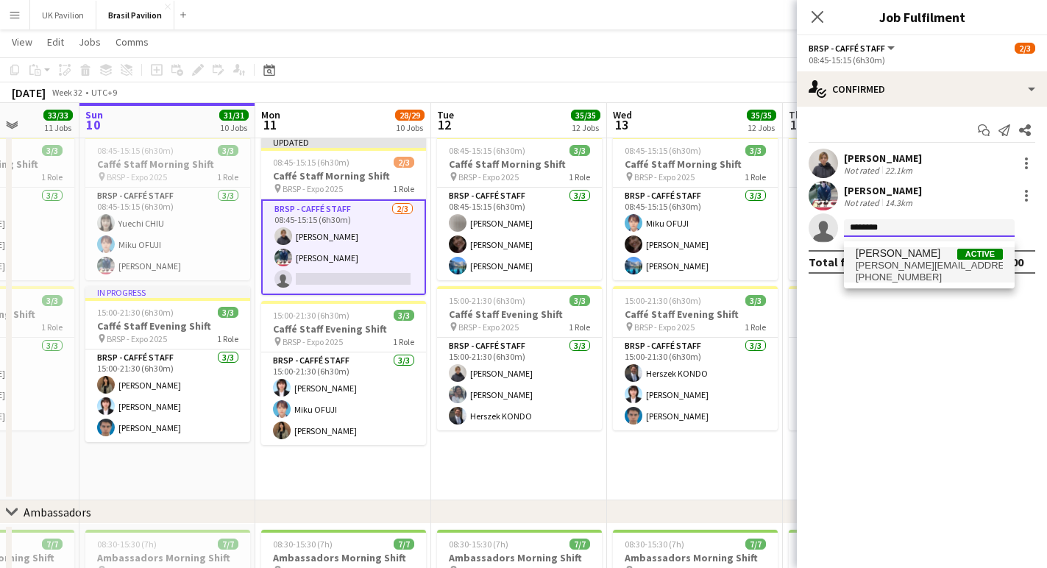
type input "********"
click at [886, 269] on span "[PERSON_NAME][EMAIL_ADDRESS][DOMAIN_NAME]" at bounding box center [929, 266] width 147 height 12
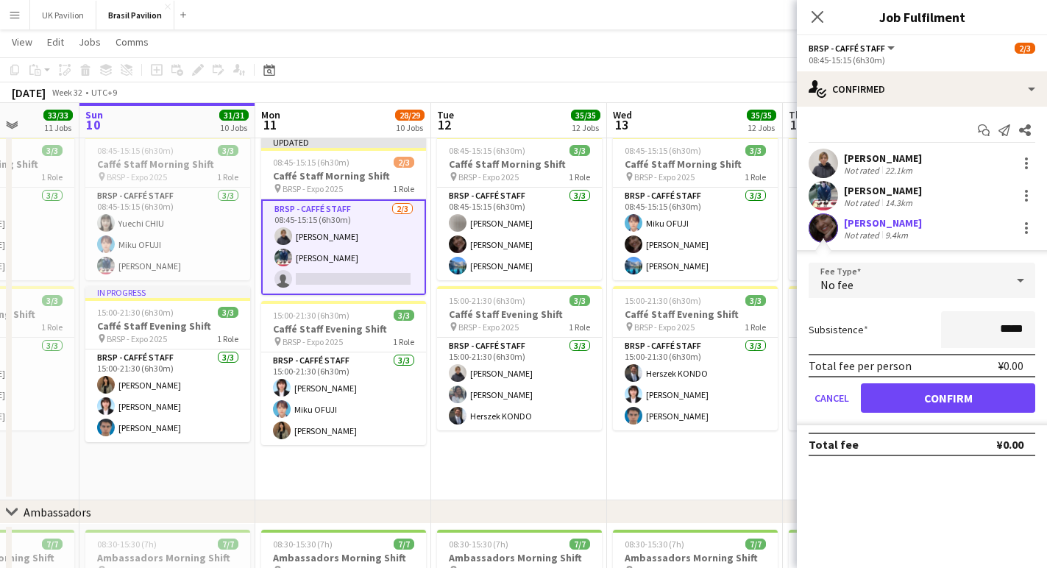
click at [935, 407] on button "Confirm" at bounding box center [948, 397] width 174 height 29
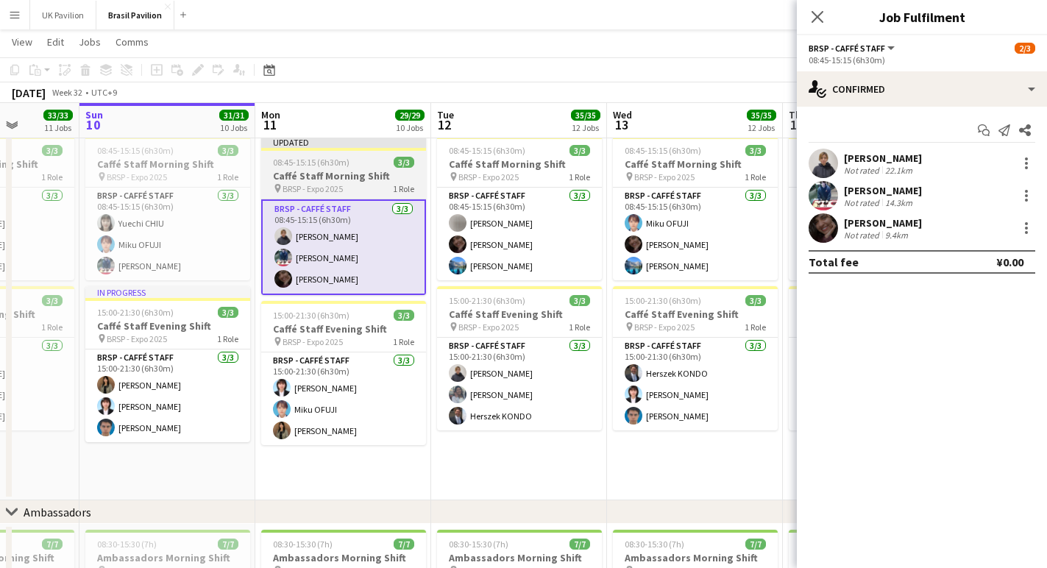
click at [361, 191] on div "pin BRSP - Expo 2025 1 Role" at bounding box center [343, 189] width 165 height 12
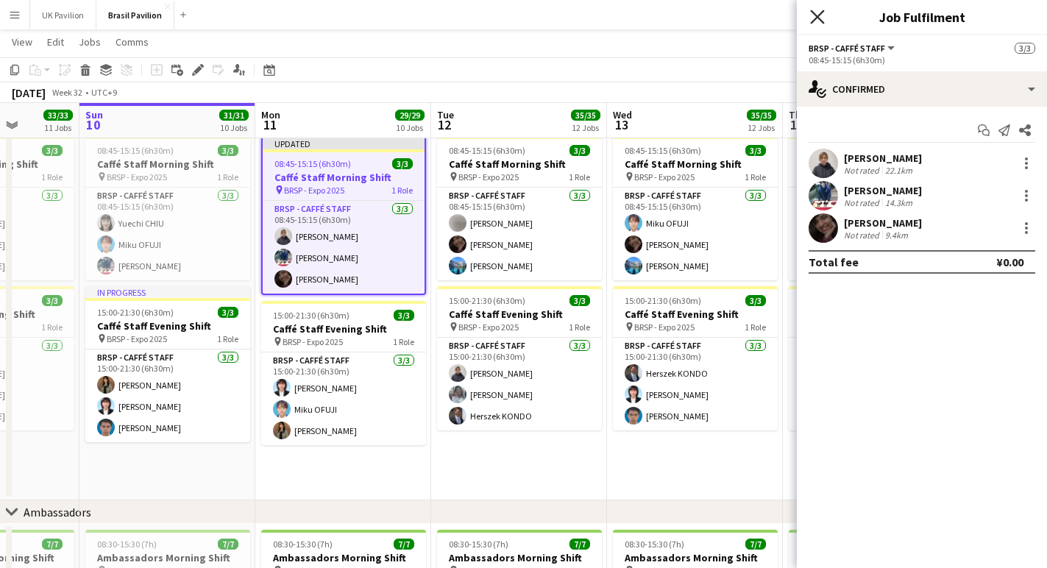
click at [821, 17] on icon "Close pop-in" at bounding box center [817, 17] width 14 height 14
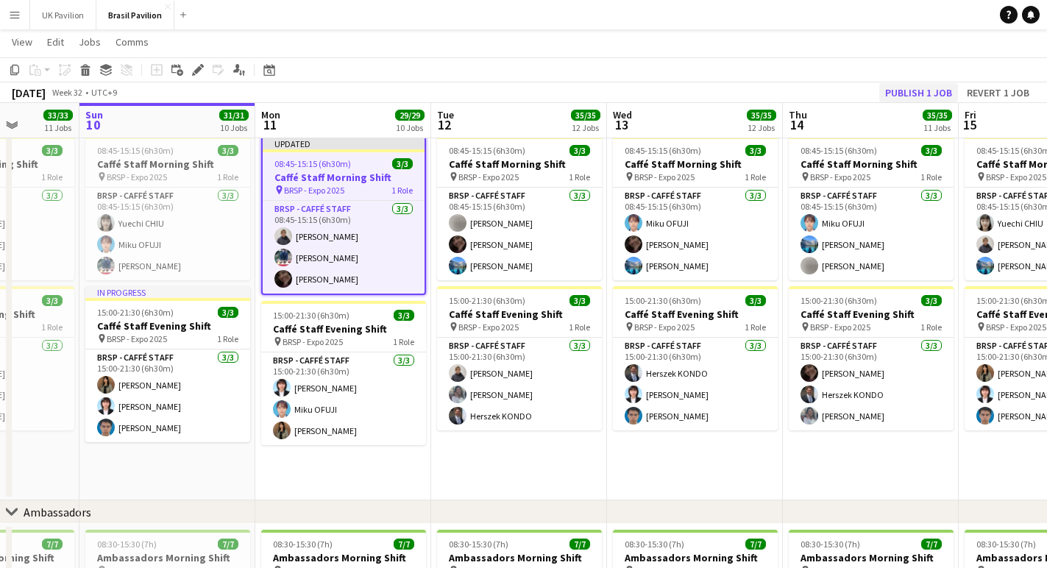
click at [897, 96] on button "Publish 1 job" at bounding box center [919, 92] width 79 height 19
